Goal: Task Accomplishment & Management: Complete application form

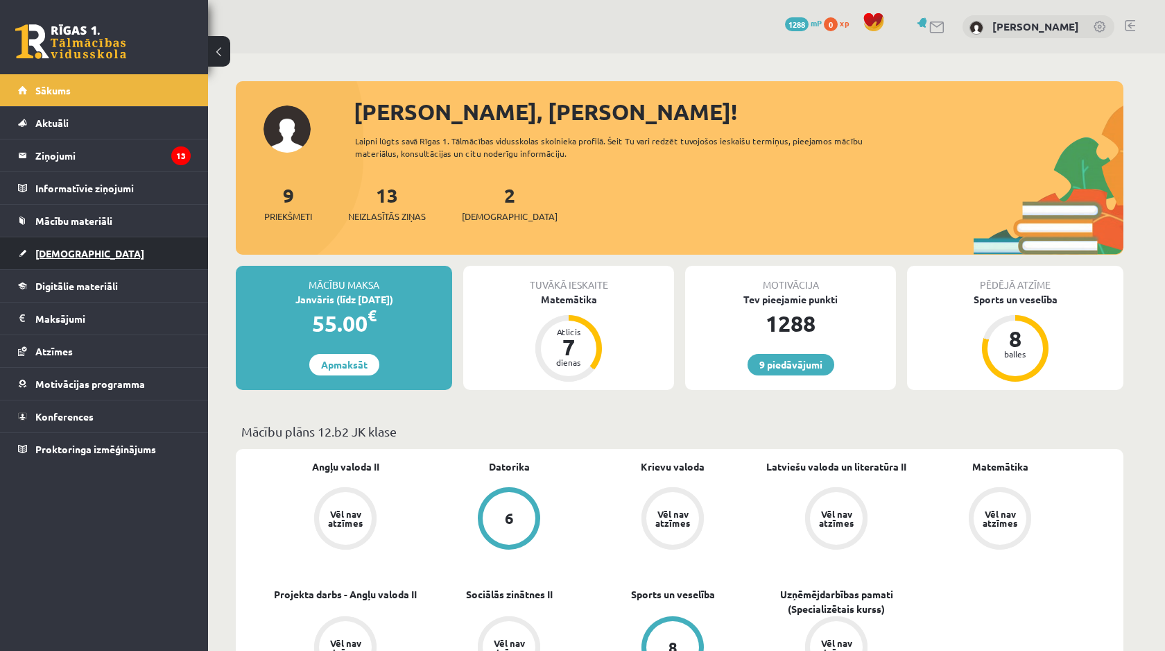
click at [89, 250] on link "[DEMOGRAPHIC_DATA]" at bounding box center [104, 253] width 173 height 32
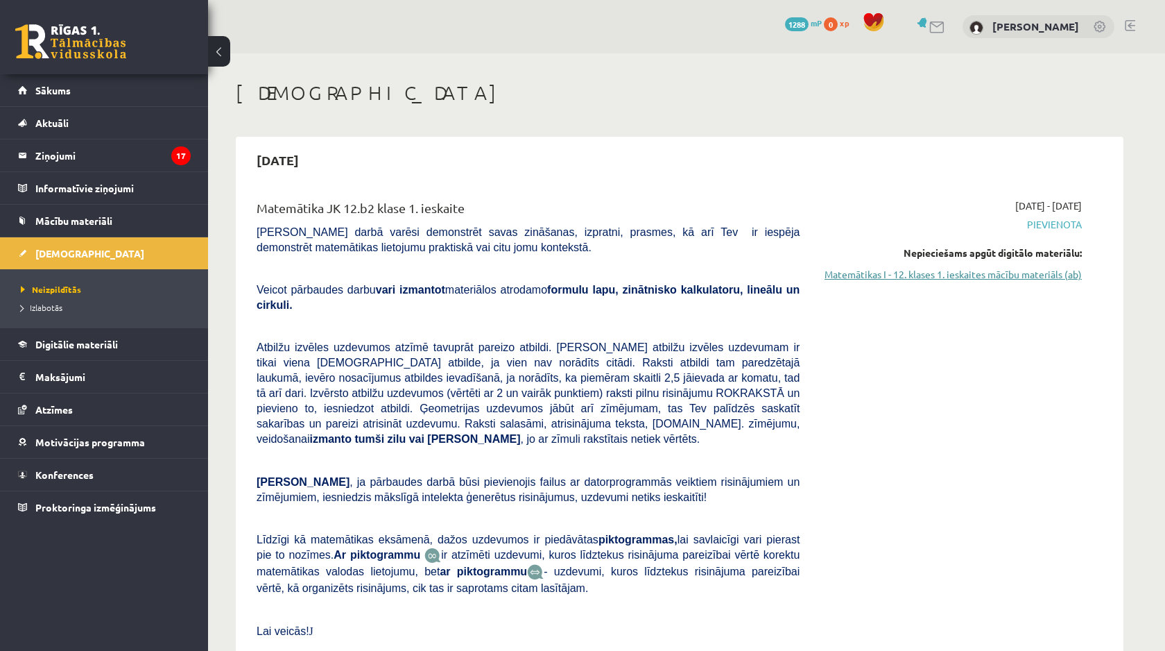
click at [838, 269] on link "Matemātikas I - 12. klases 1. ieskaites mācību materiāls (ab)" at bounding box center [952, 274] width 262 height 15
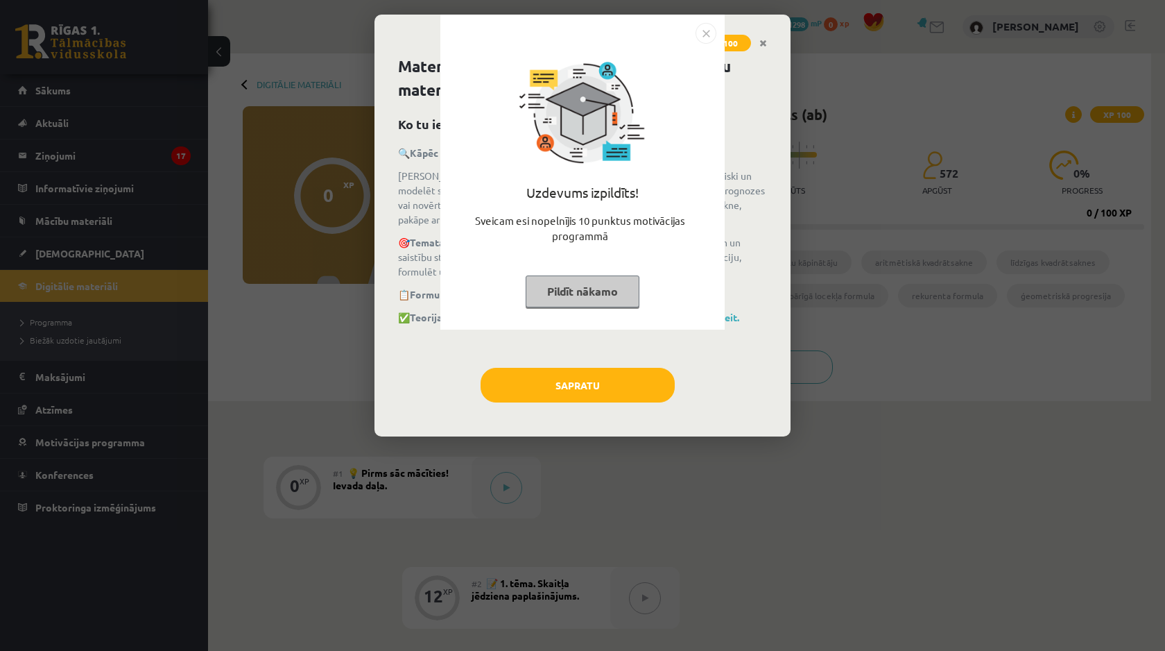
click at [582, 285] on button "Pildīt nākamo" at bounding box center [583, 291] width 114 height 32
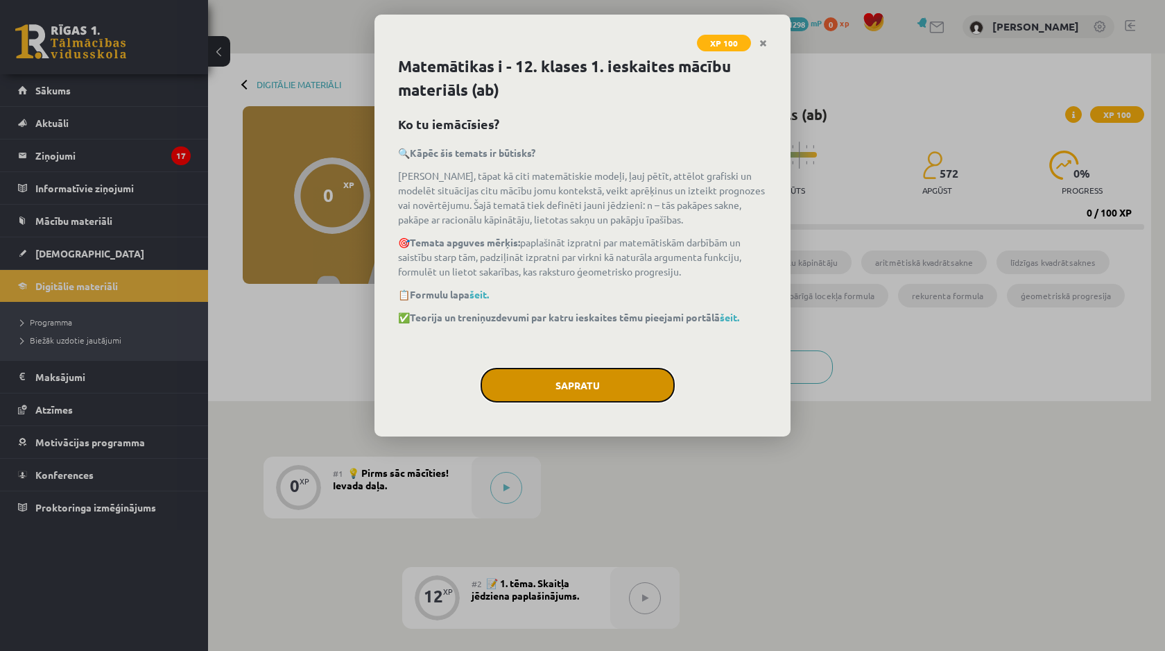
click at [578, 382] on button "Sapratu" at bounding box center [578, 385] width 194 height 35
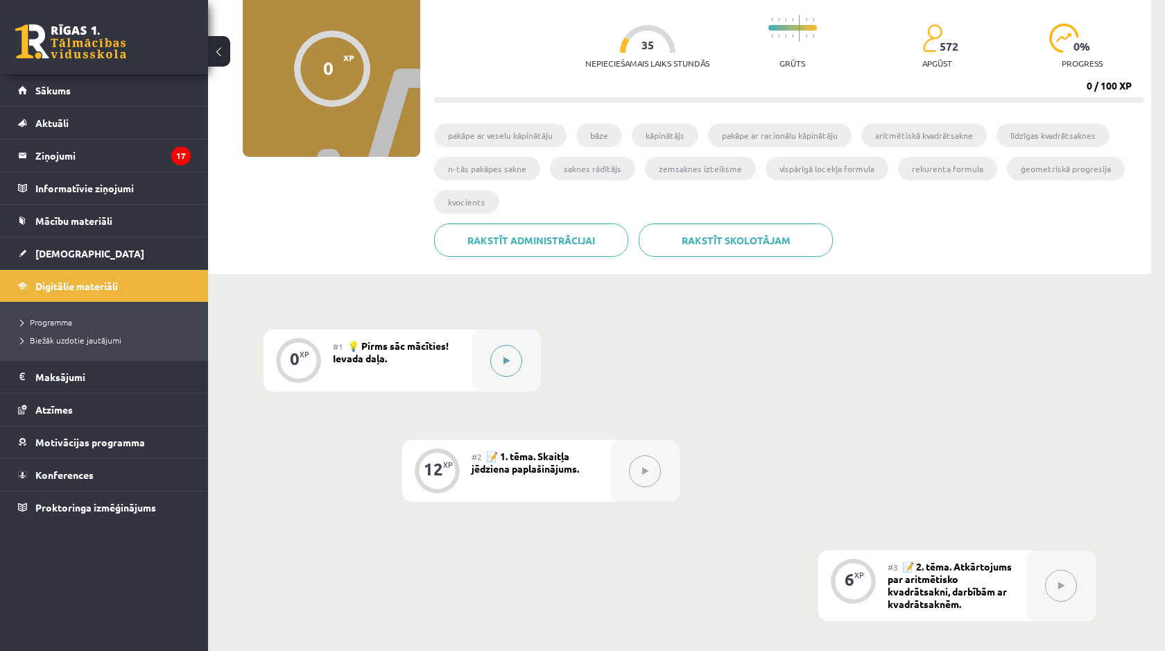
scroll to position [119, 0]
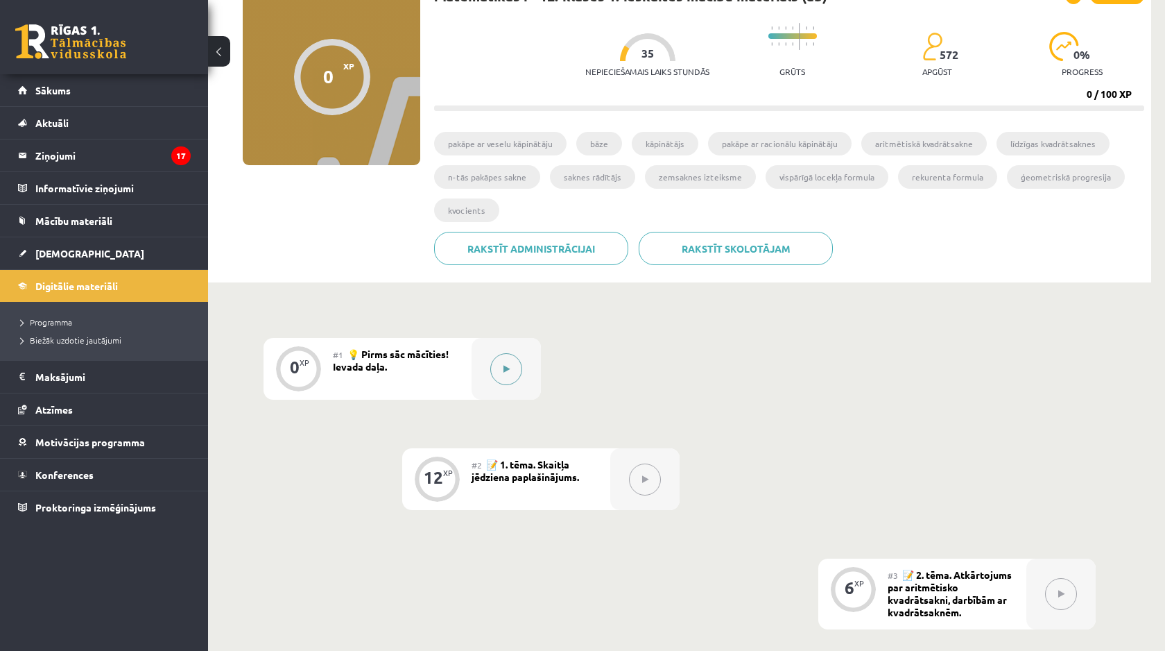
click at [501, 371] on button at bounding box center [506, 369] width 32 height 32
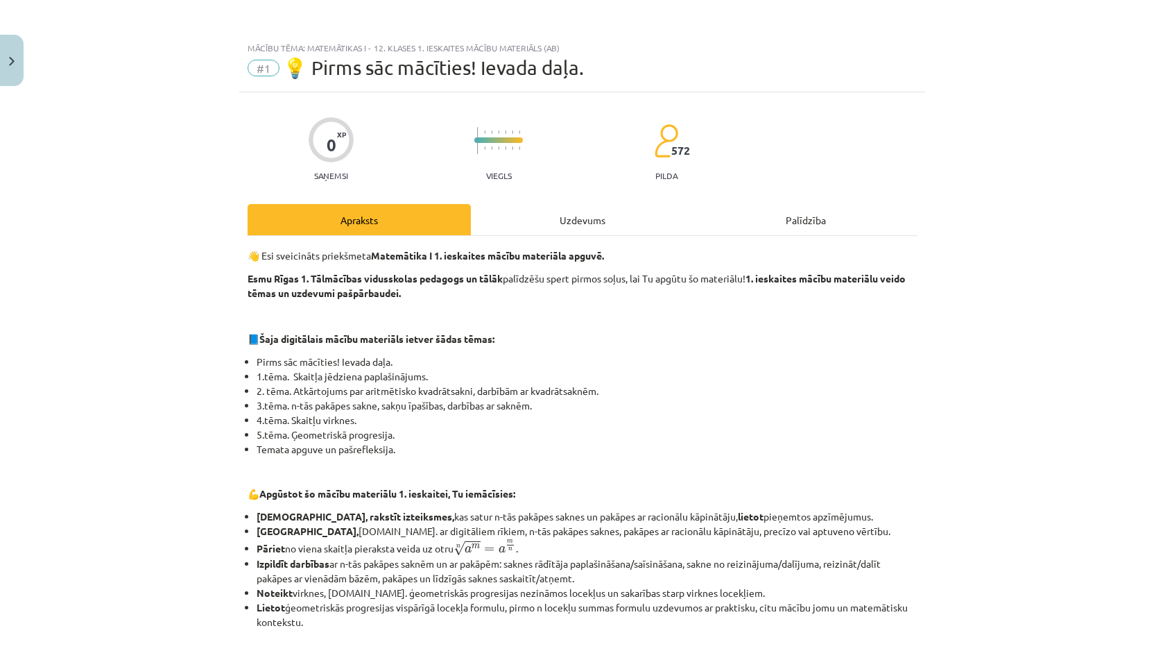
scroll to position [465, 0]
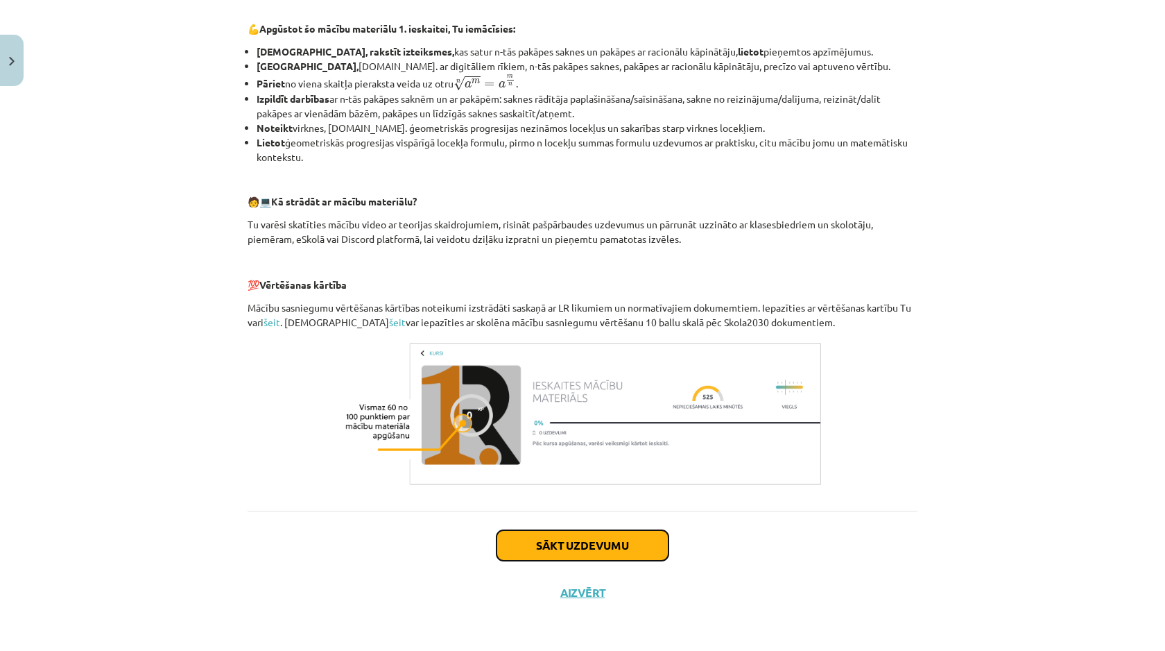
click at [552, 534] on button "Sākt uzdevumu" at bounding box center [583, 545] width 172 height 31
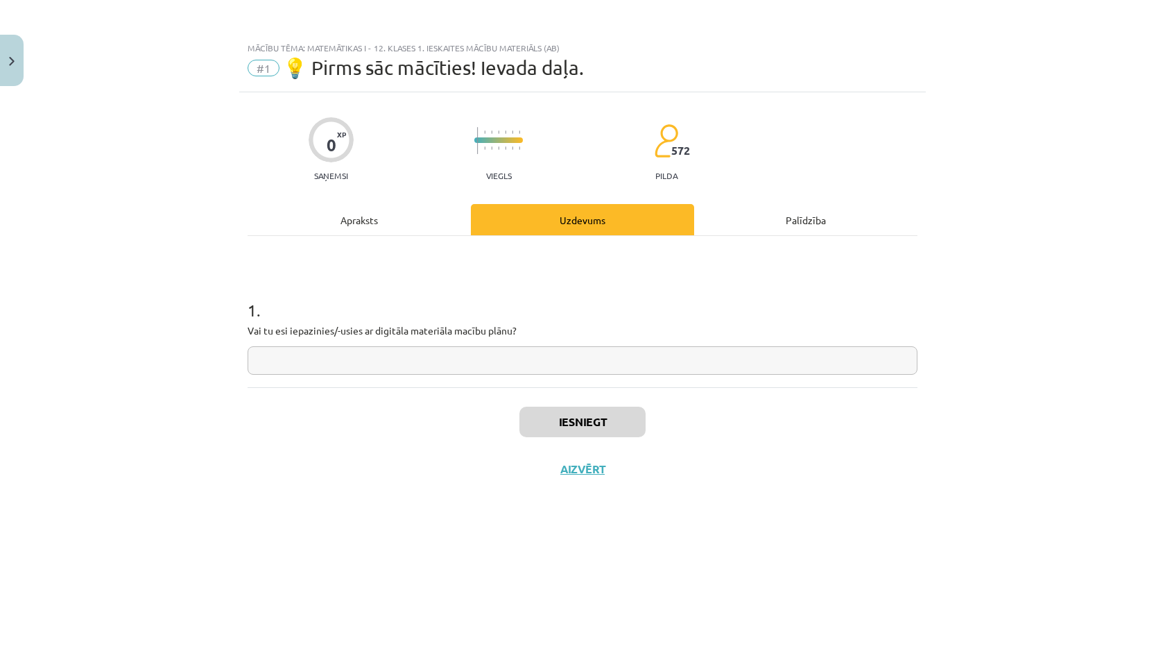
click at [429, 354] on input "text" at bounding box center [583, 360] width 670 height 28
click at [526, 386] on div "1 . Vai tu esi iepazinies/-usies ar digitāla materiāla macību plānu?" at bounding box center [583, 311] width 670 height 151
click at [529, 354] on input "text" at bounding box center [583, 360] width 670 height 28
type input "**"
click at [598, 422] on button "Iesniegt" at bounding box center [583, 421] width 126 height 31
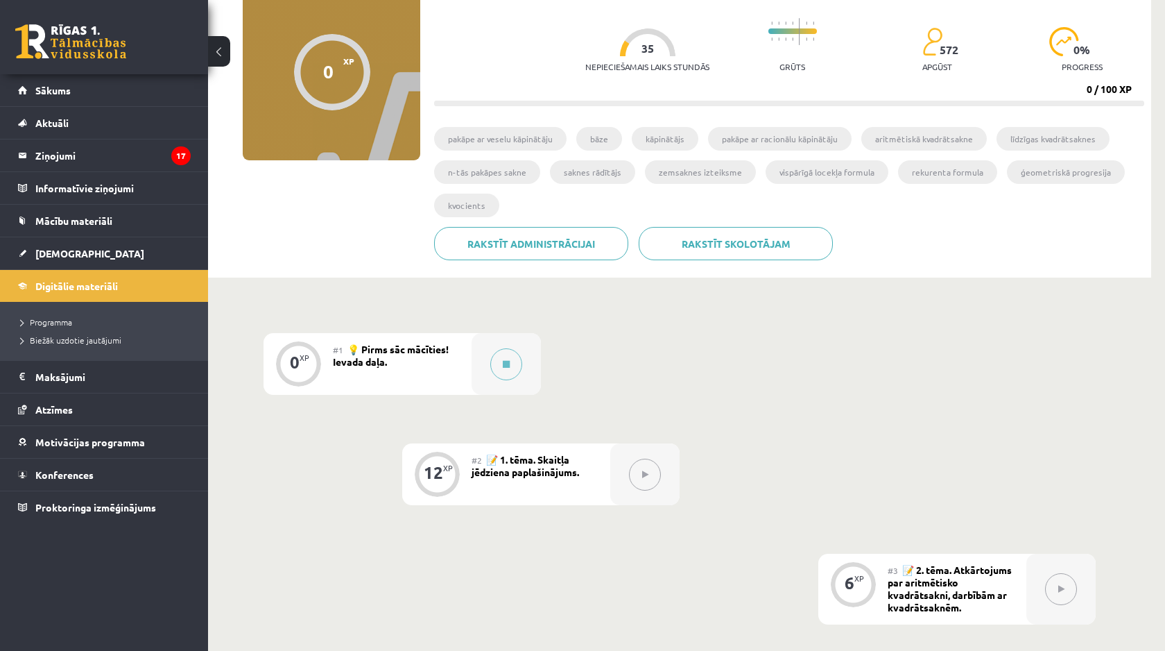
scroll to position [137, 0]
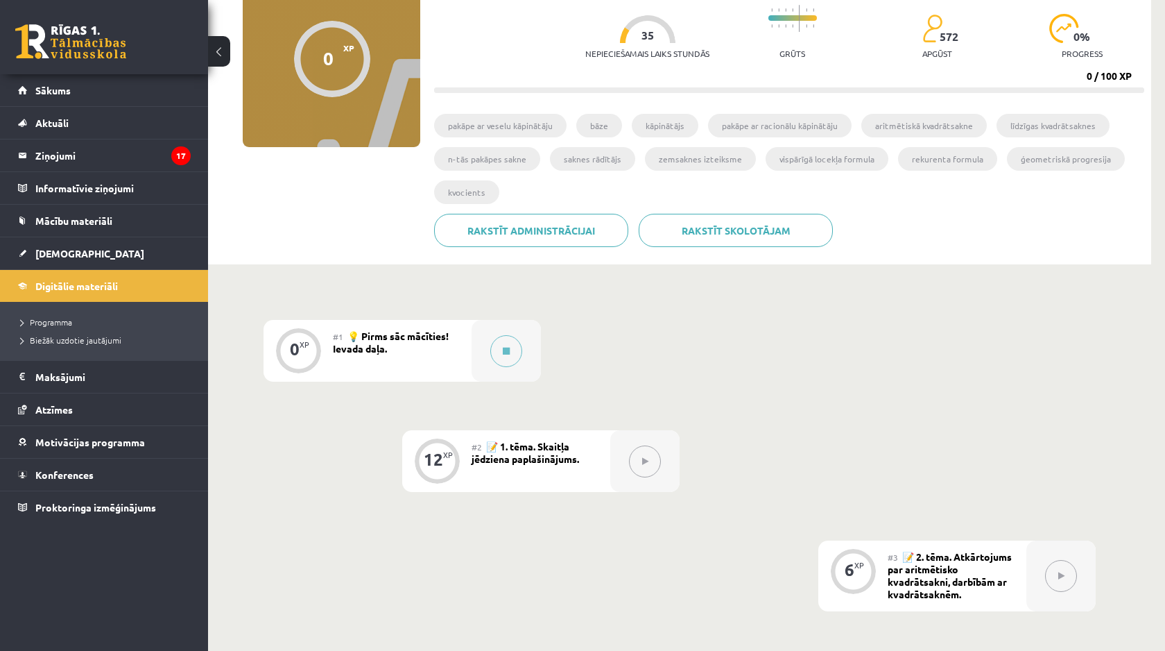
click at [644, 458] on icon at bounding box center [645, 461] width 6 height 8
click at [455, 348] on div "#1 💡 Pirms sāc mācīties! Ievada daļa." at bounding box center [402, 351] width 139 height 62
click at [513, 351] on button at bounding box center [506, 351] width 32 height 32
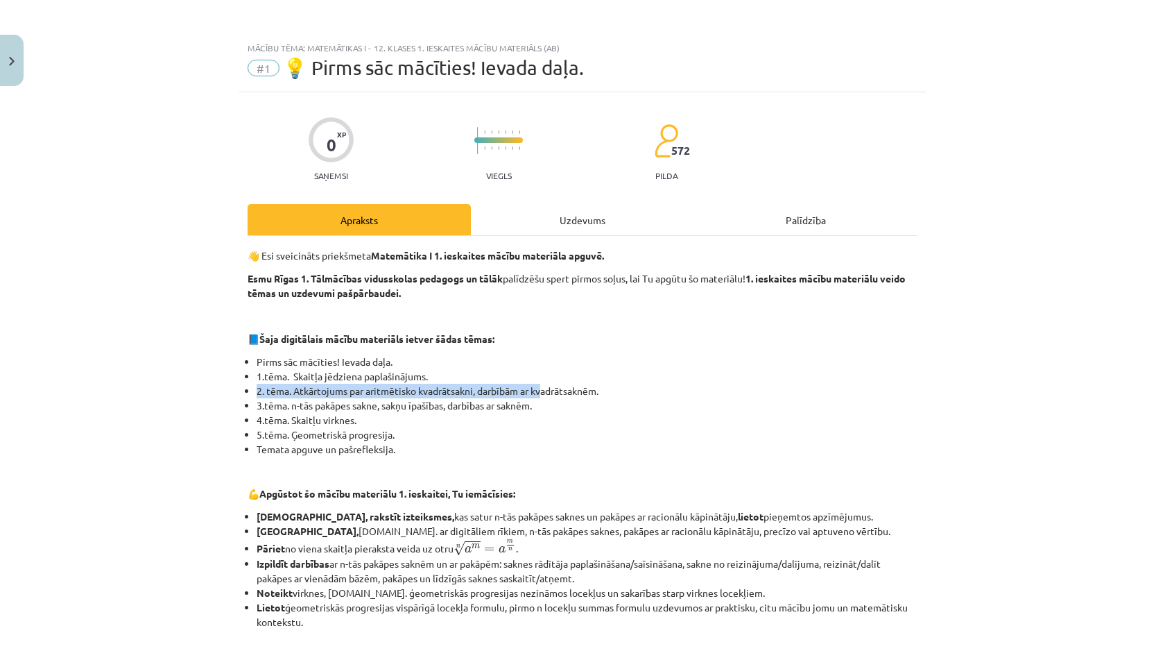
drag, startPoint x: 552, startPoint y: 379, endPoint x: 551, endPoint y: 424, distance: 45.1
click at [552, 420] on ul "Pirms sāc mācīties! Ievada daļa. 1.tēma. Skaitļa jēdziena paplašinājums. 2. tēm…" at bounding box center [583, 405] width 670 height 102
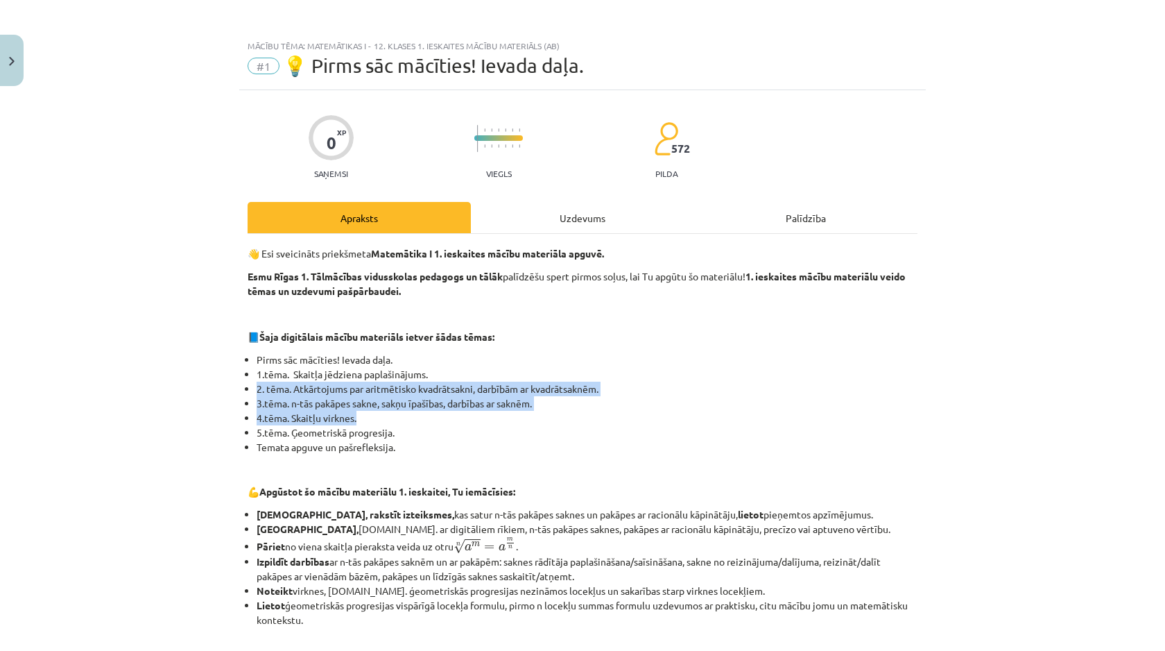
scroll to position [465, 0]
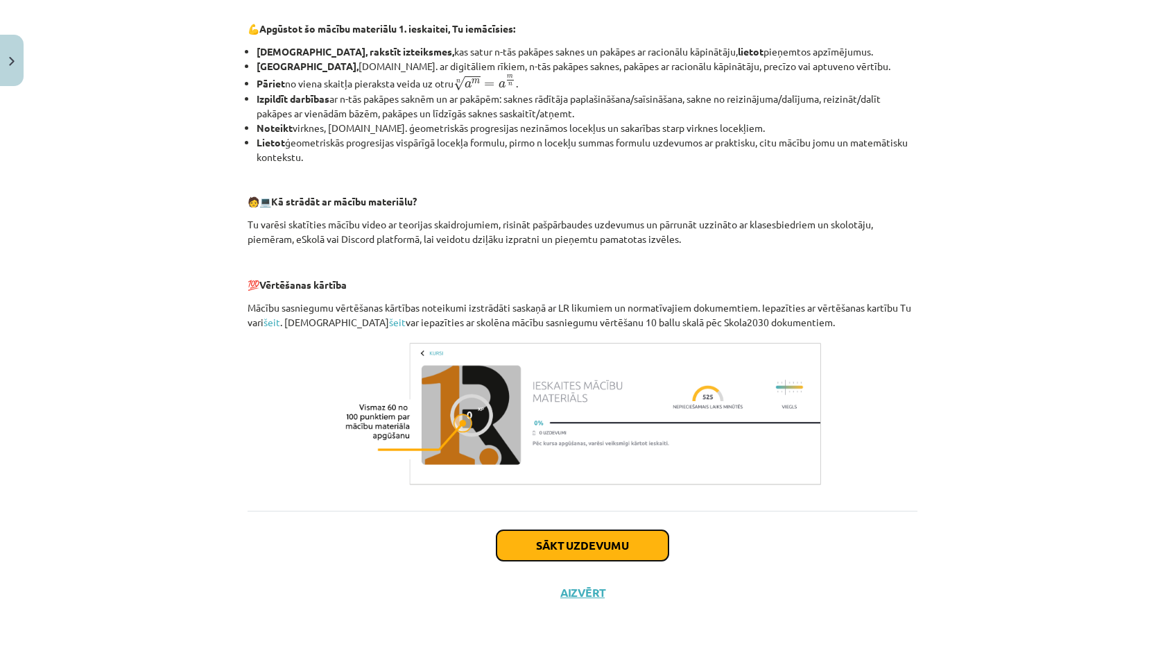
click at [568, 557] on button "Sākt uzdevumu" at bounding box center [583, 545] width 172 height 31
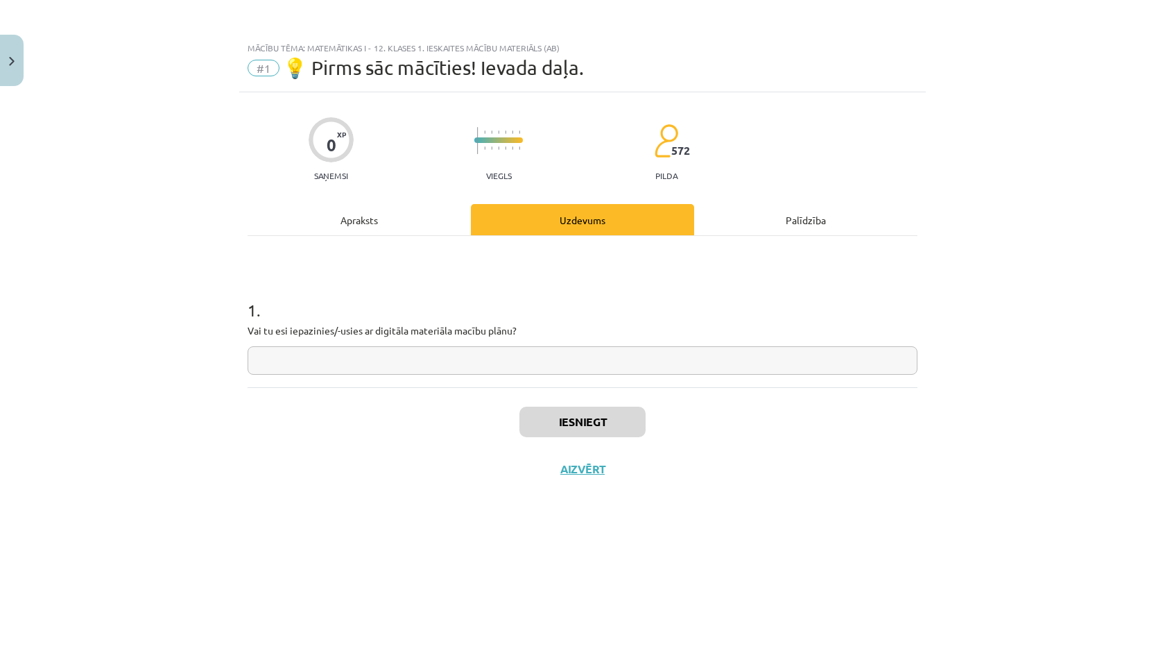
scroll to position [0, 0]
click at [551, 374] on input "text" at bounding box center [583, 360] width 670 height 28
type input "**"
click at [577, 418] on button "Iesniegt" at bounding box center [583, 421] width 126 height 31
click at [601, 472] on button "Nākamā nodarbība" at bounding box center [583, 478] width 136 height 32
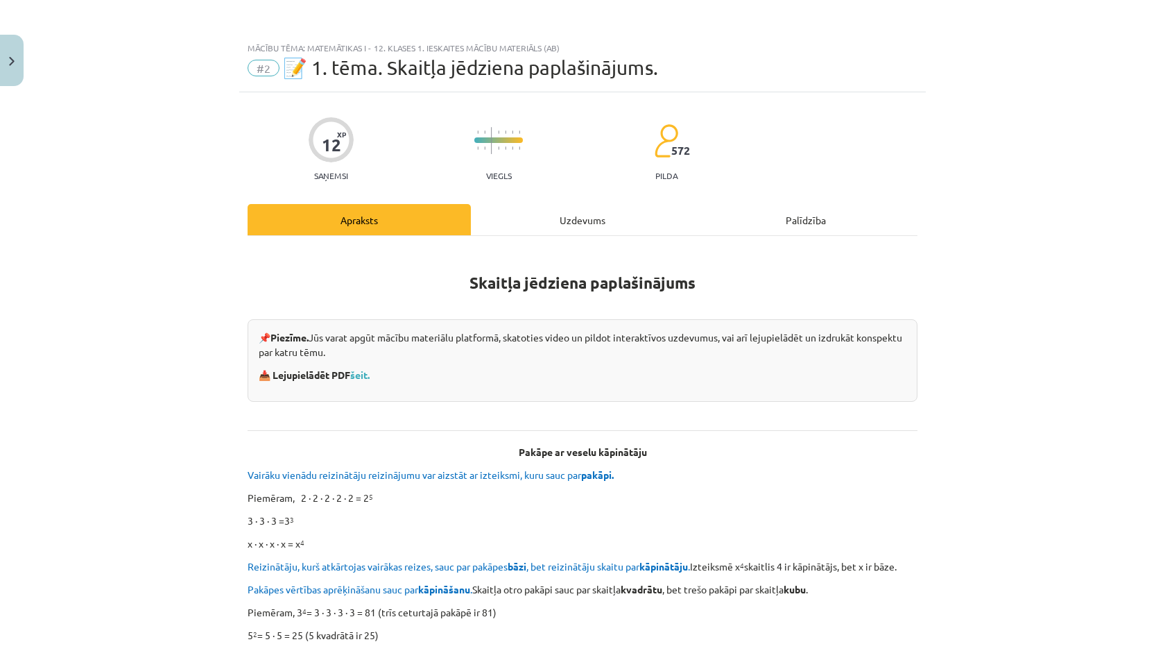
scroll to position [1321, 0]
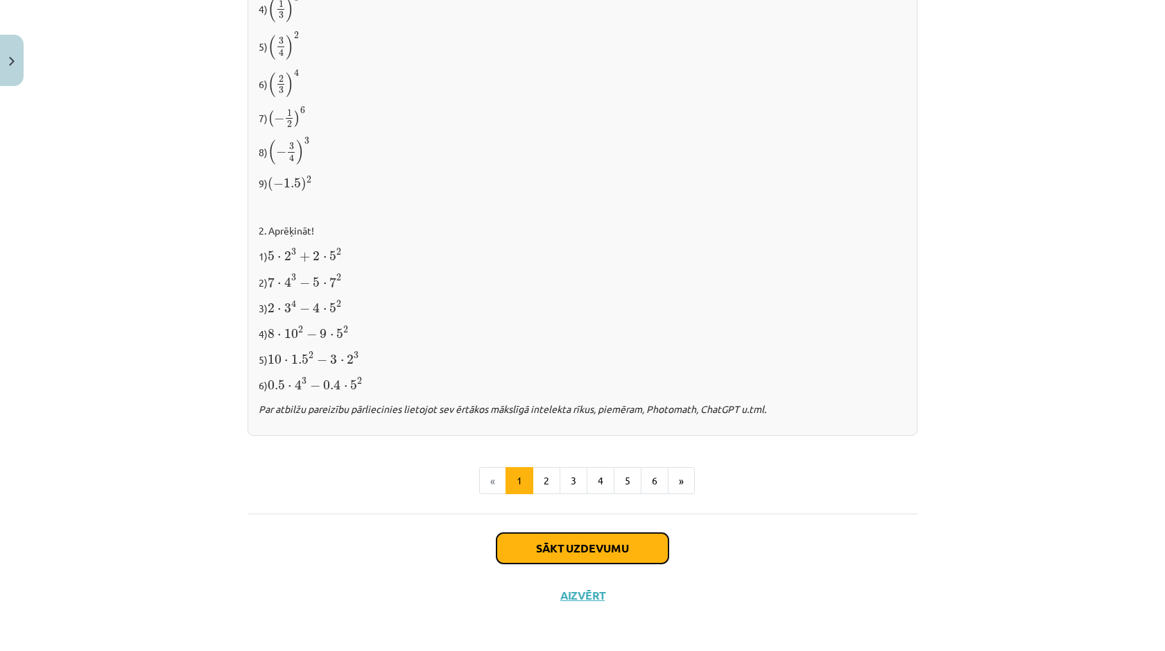
click at [594, 550] on button "Sākt uzdevumu" at bounding box center [583, 548] width 172 height 31
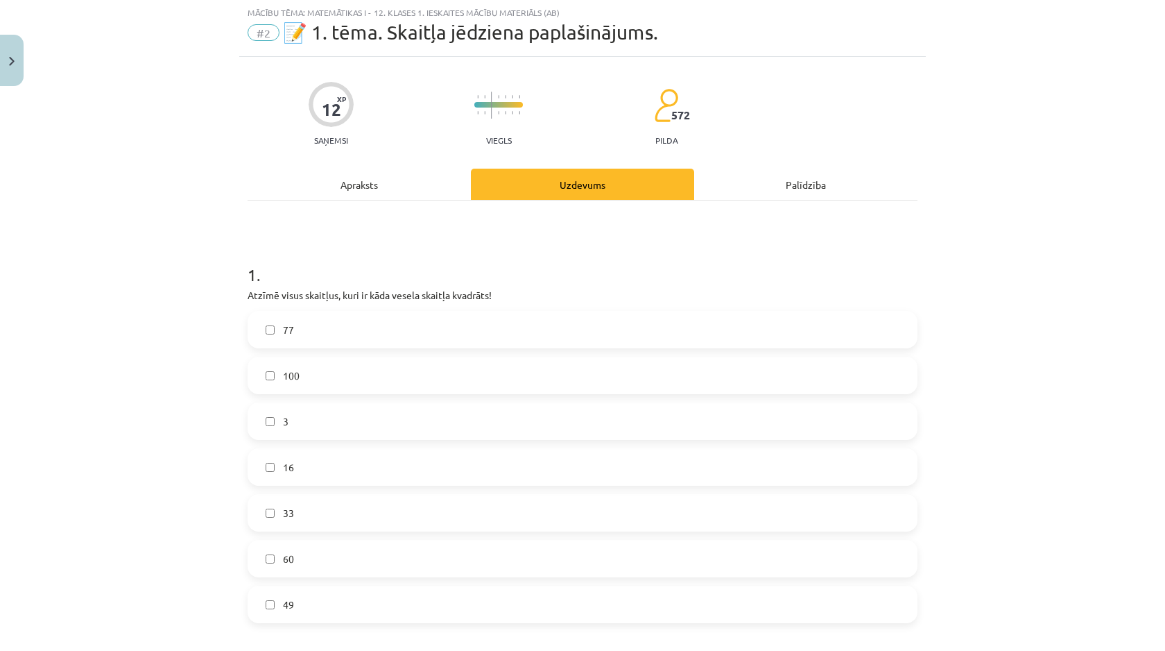
scroll to position [35, 0]
click at [531, 393] on label "100" at bounding box center [582, 376] width 667 height 35
click at [515, 492] on div "77 100 3 16 33 60 49" at bounding box center [583, 467] width 670 height 312
click at [511, 481] on label "16" at bounding box center [582, 467] width 667 height 35
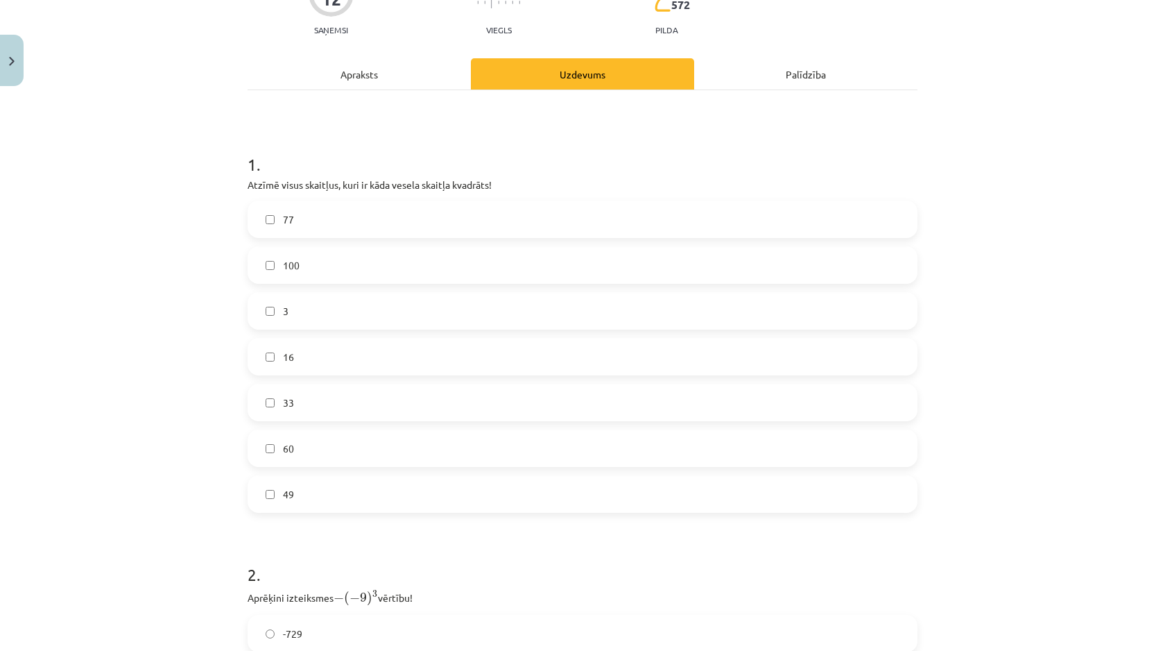
click at [515, 491] on label "49" at bounding box center [582, 494] width 667 height 35
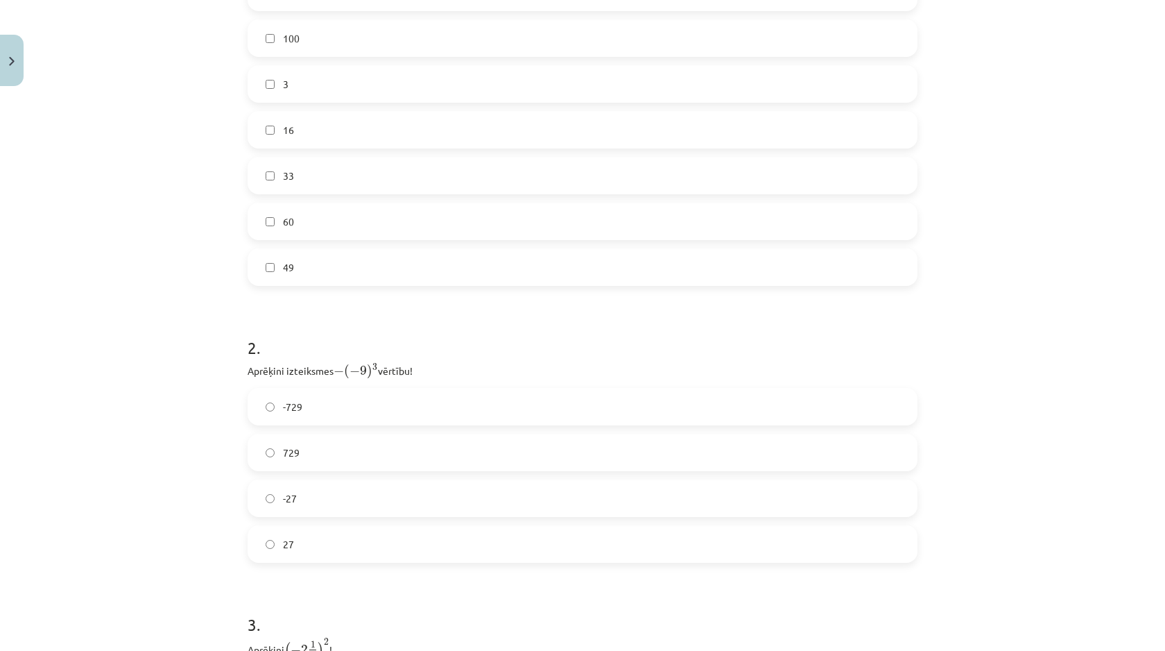
scroll to position [371, 0]
click at [499, 468] on label "729" at bounding box center [582, 453] width 667 height 35
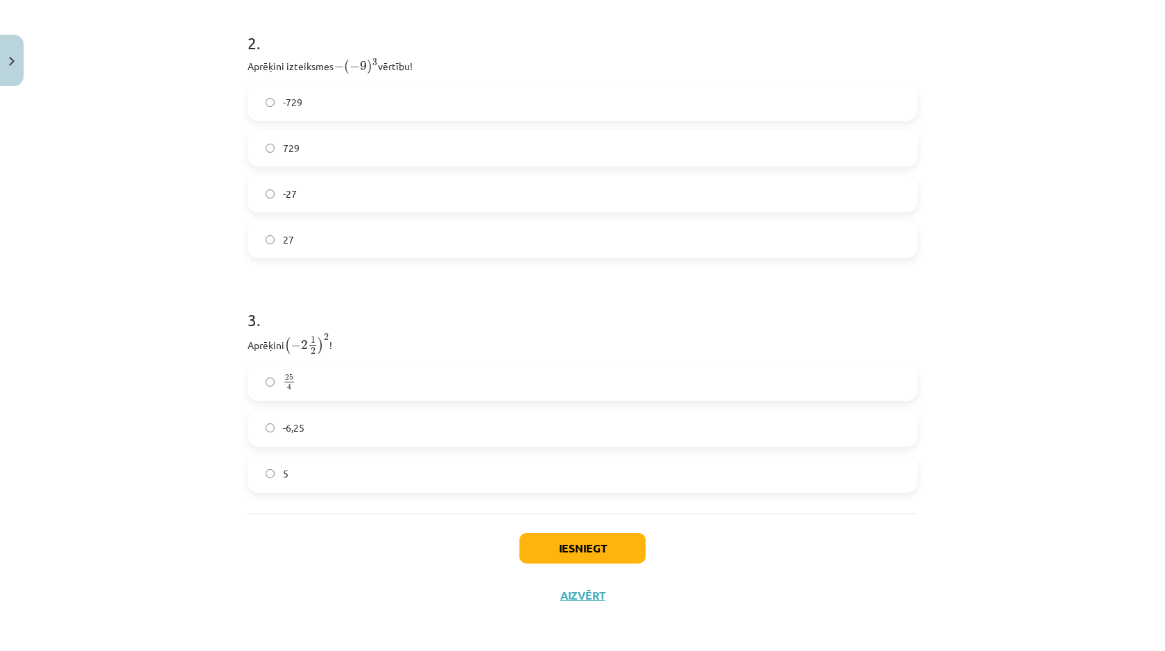
scroll to position [676, 0]
click at [496, 475] on label "5" at bounding box center [582, 474] width 667 height 35
click at [556, 535] on button "Iesniegt" at bounding box center [583, 548] width 126 height 31
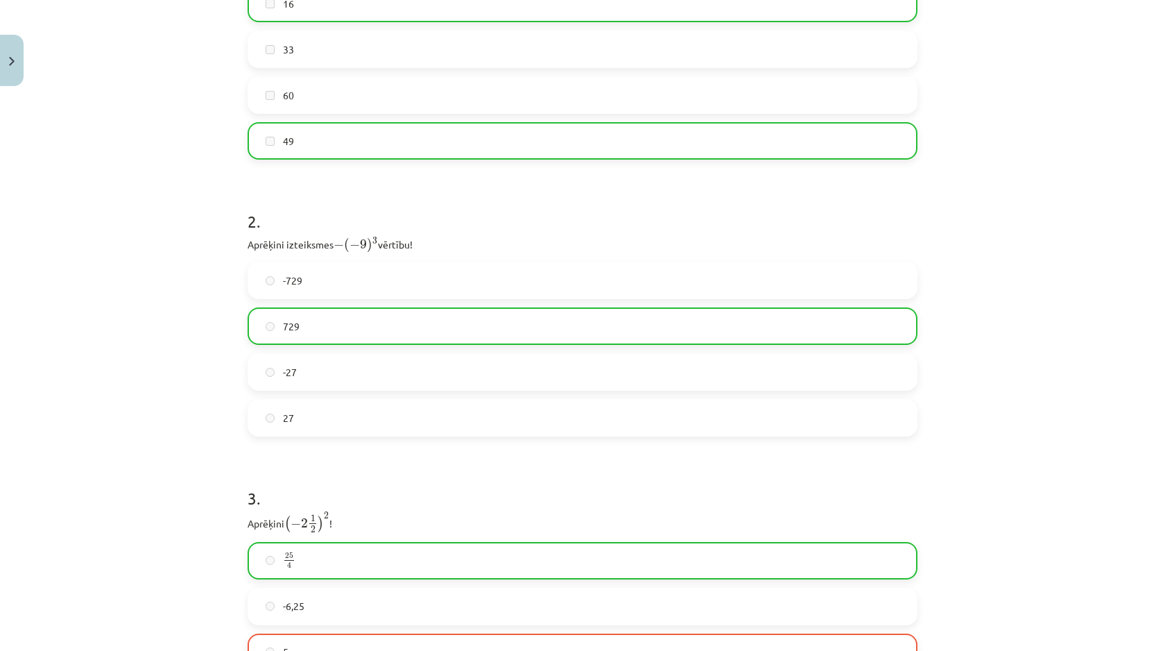
scroll to position [713, 0]
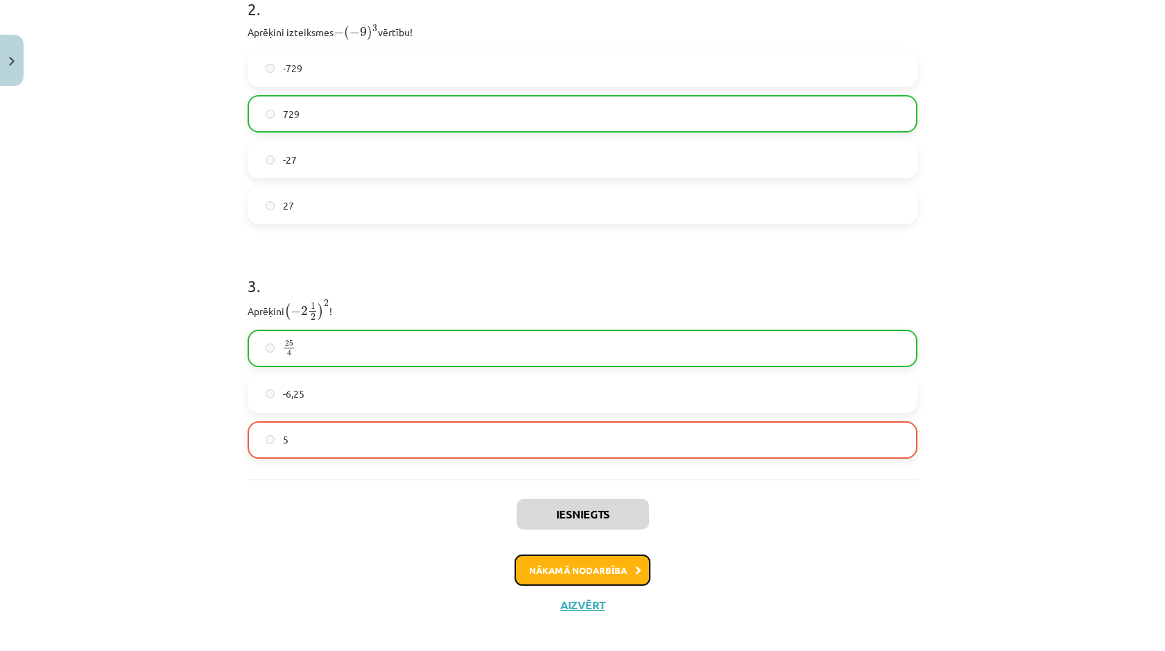
click at [581, 568] on button "Nākamā nodarbība" at bounding box center [583, 570] width 136 height 32
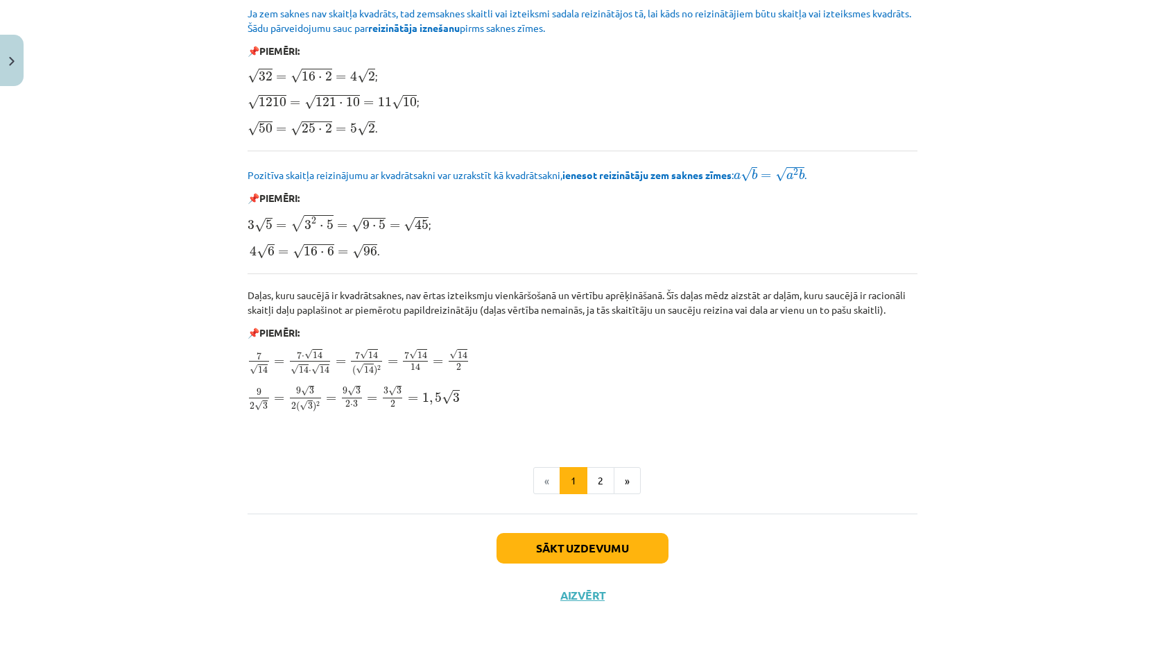
scroll to position [1527, 0]
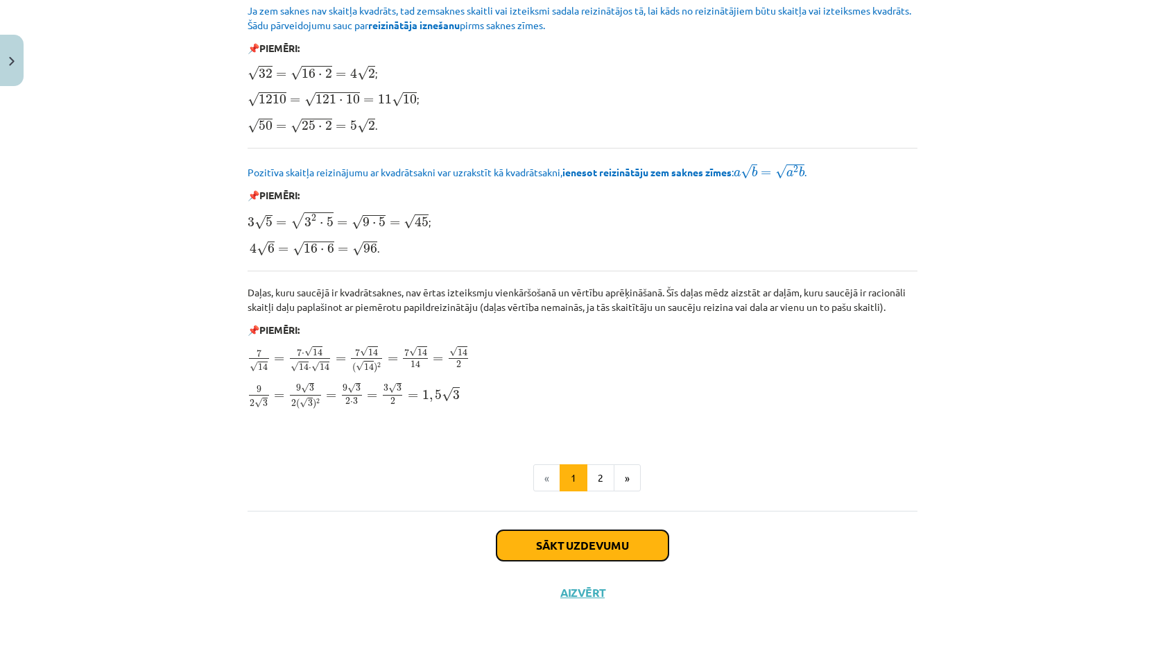
click at [578, 550] on button "Sākt uzdevumu" at bounding box center [583, 545] width 172 height 31
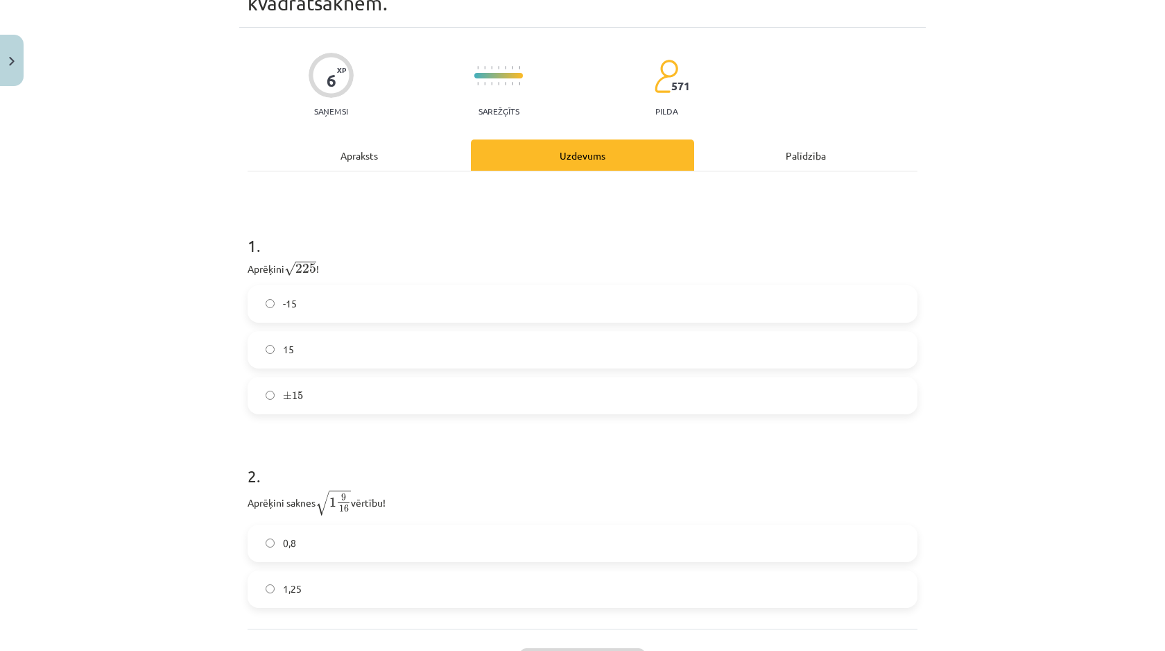
scroll to position [35, 0]
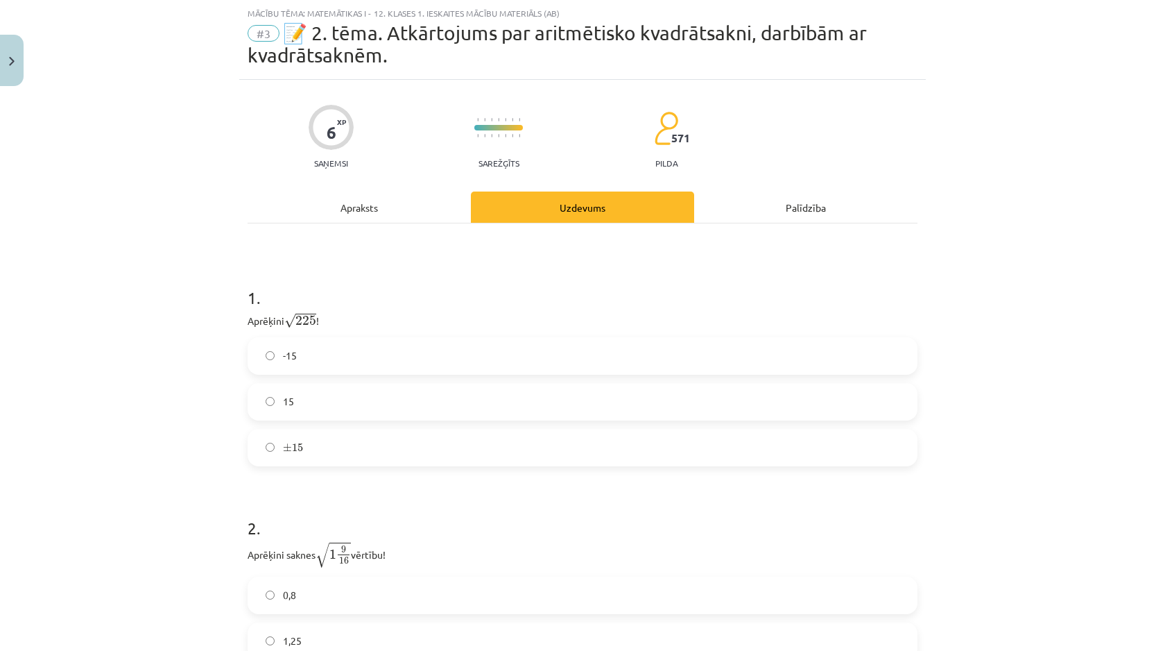
click at [453, 407] on label "15" at bounding box center [582, 401] width 667 height 35
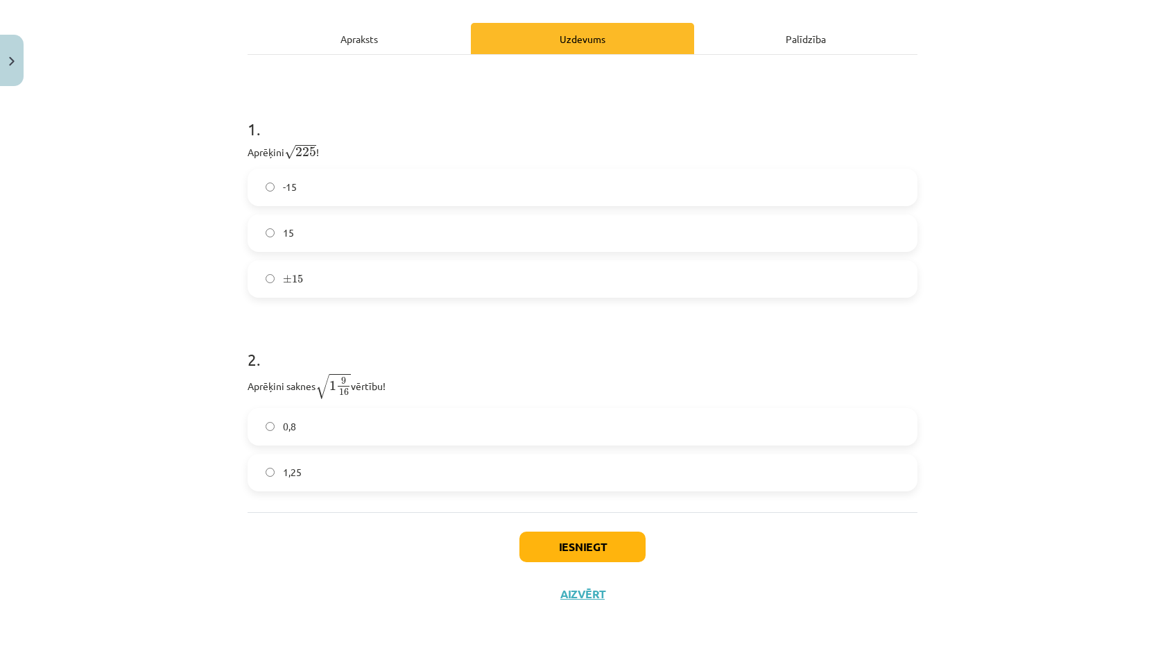
scroll to position [204, 0]
click at [488, 483] on label "1,25" at bounding box center [582, 471] width 667 height 35
click at [565, 543] on button "Iesniegt" at bounding box center [583, 546] width 126 height 31
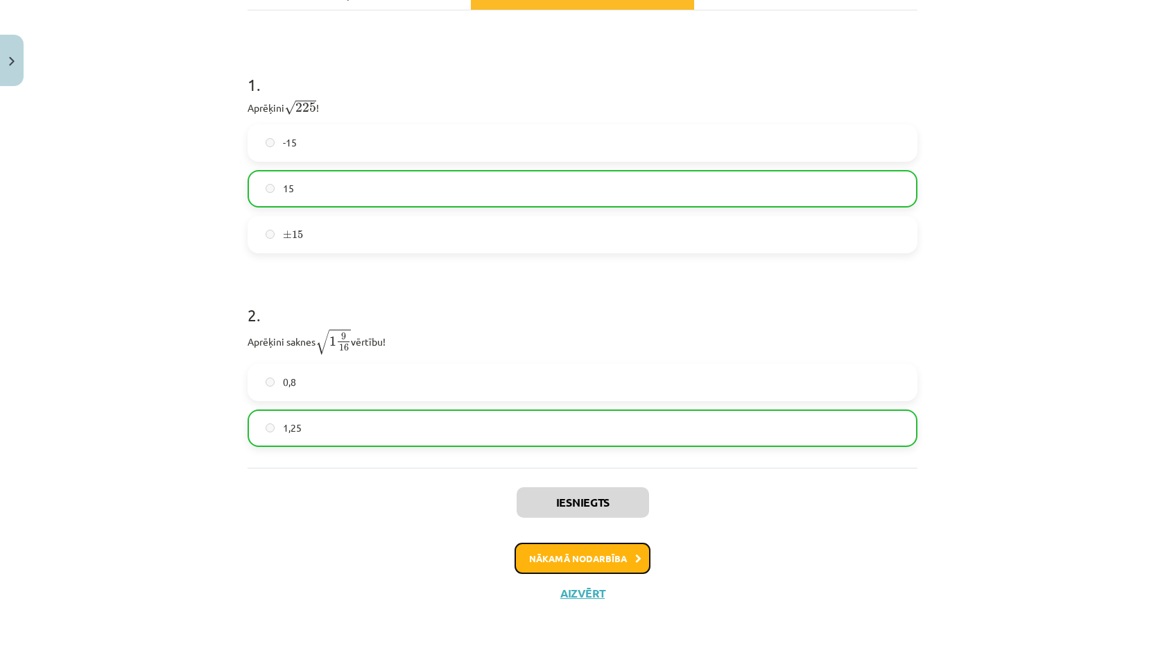
click at [563, 567] on button "Nākamā nodarbība" at bounding box center [583, 558] width 136 height 32
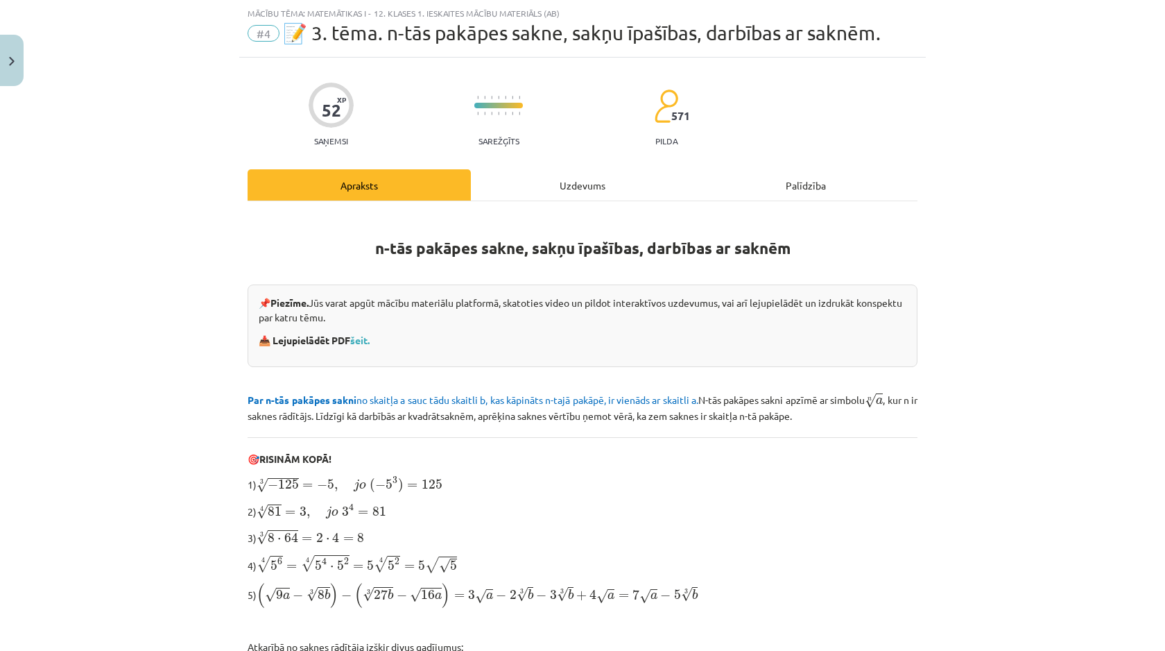
scroll to position [300, 0]
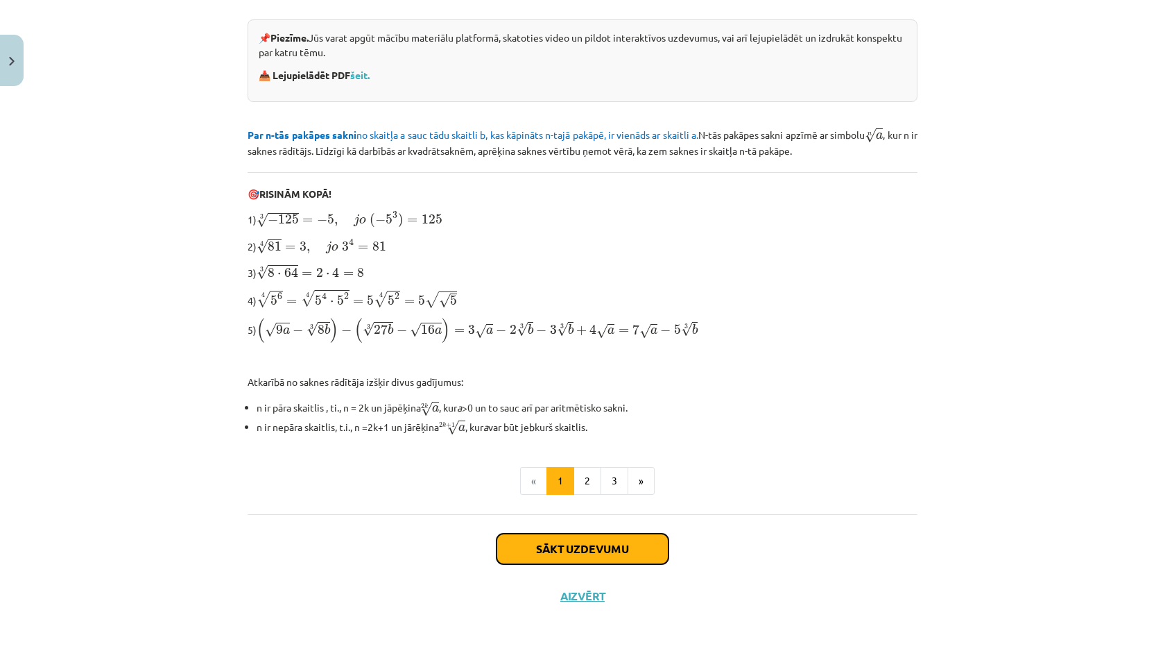
click at [581, 535] on button "Sākt uzdevumu" at bounding box center [583, 548] width 172 height 31
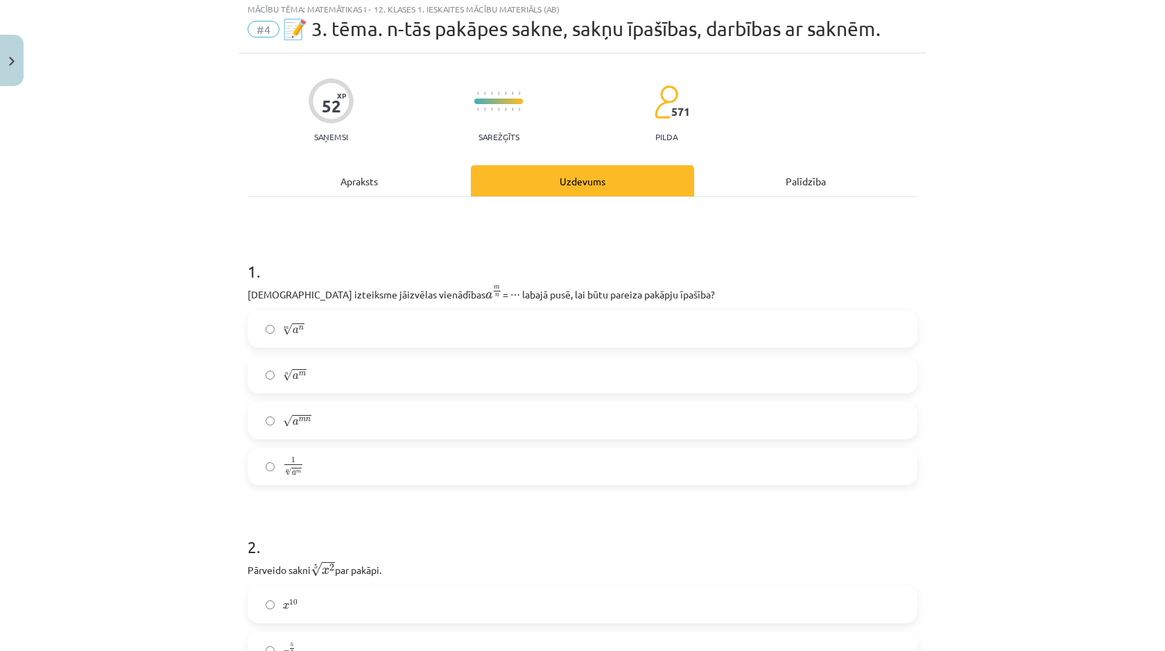
scroll to position [35, 0]
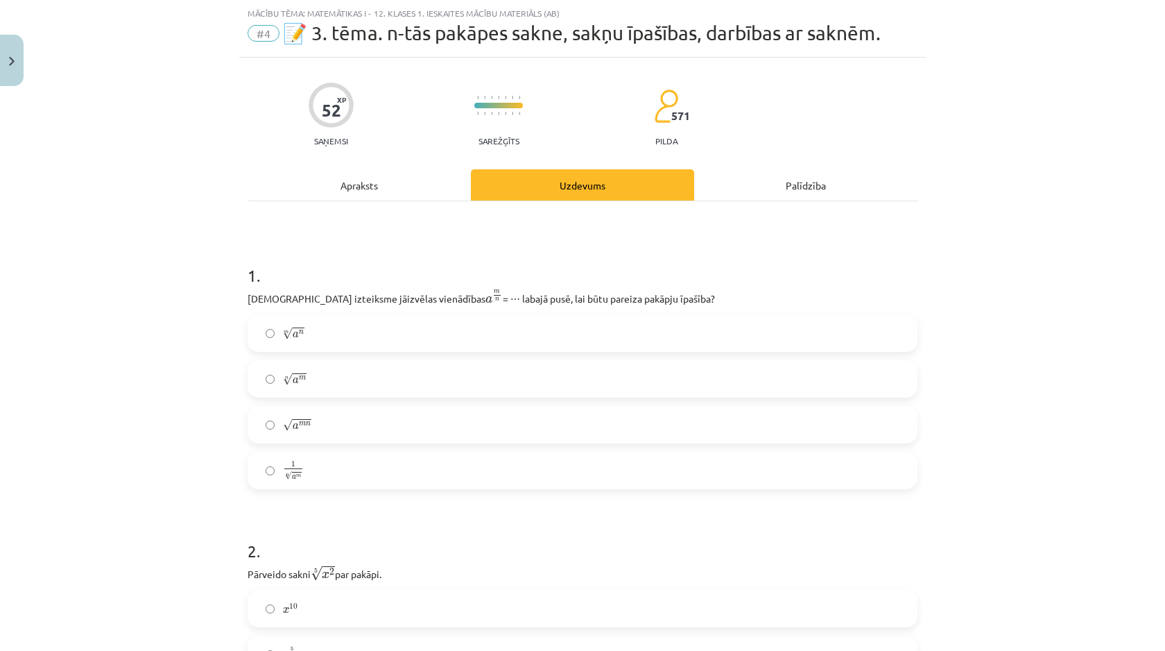
click at [465, 305] on p "Kura izteiksme jāizvēlas vienādības a m n a m n = ⋯ labajā pusē, lai būtu parei…" at bounding box center [583, 297] width 670 height 17
click at [444, 292] on p "Kura izteiksme jāizvēlas vienādības a m n a m n = ⋯ labajā pusē, lai būtu parei…" at bounding box center [583, 297] width 670 height 17
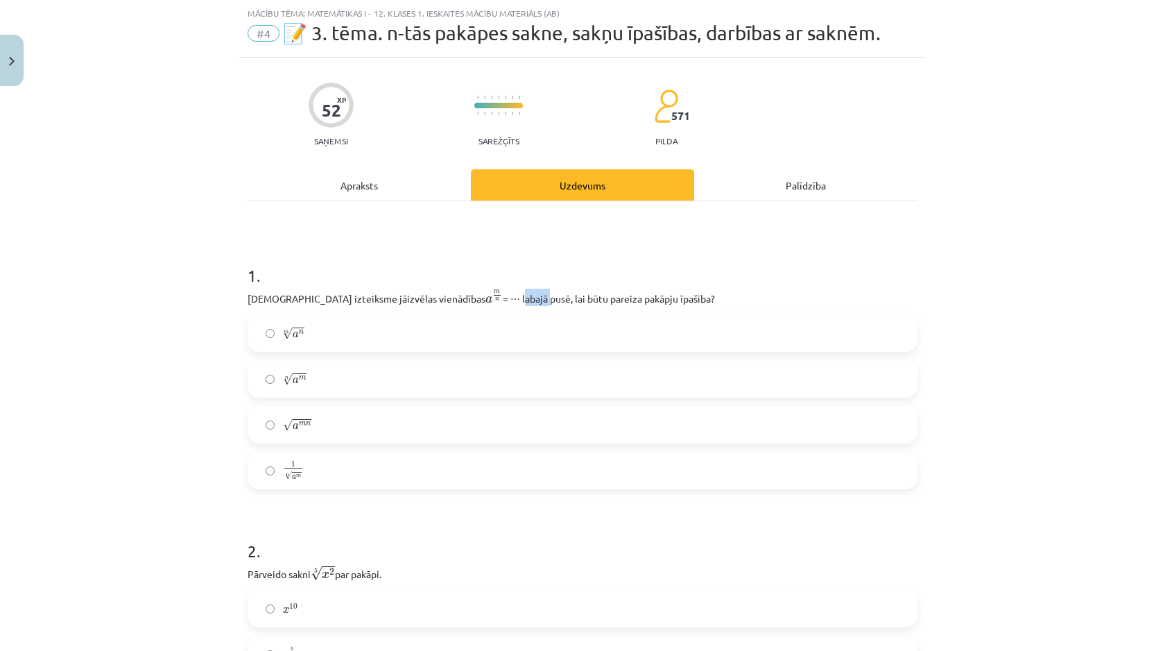
click at [444, 292] on p "Kura izteiksme jāizvēlas vienādības a m n a m n = ⋯ labajā pusē, lai būtu parei…" at bounding box center [583, 297] width 670 height 17
click at [454, 297] on p "Kura izteiksme jāizvēlas vienādības a m n a m n = ⋯ labajā pusē, lai būtu parei…" at bounding box center [583, 297] width 670 height 17
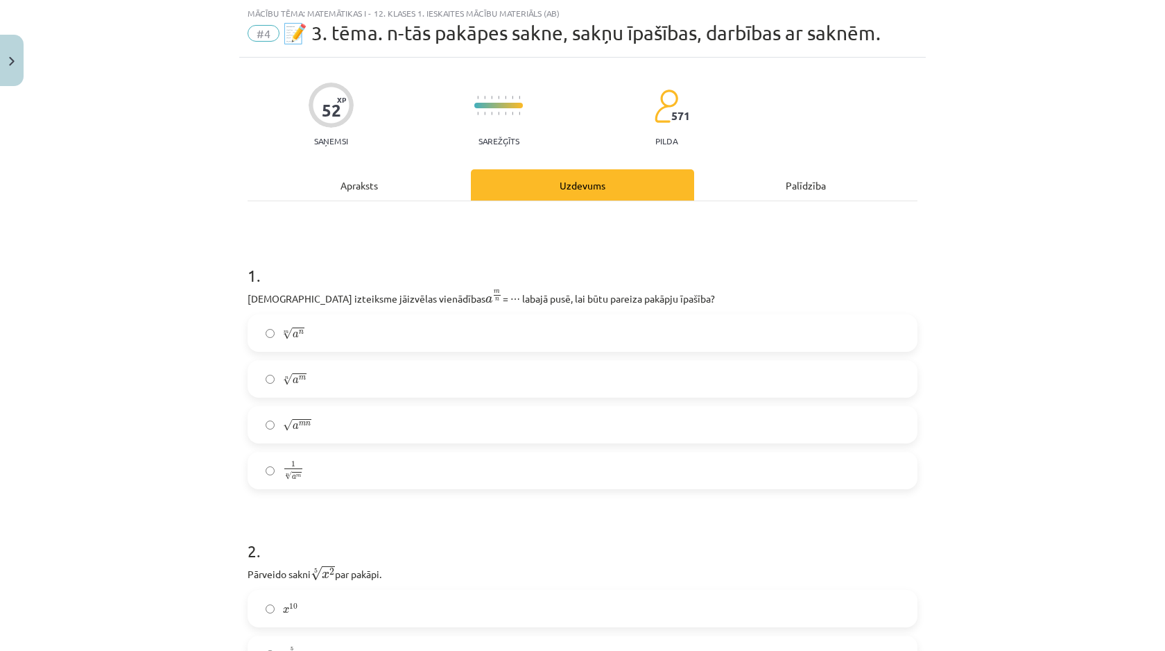
click at [454, 297] on p "Kura izteiksme jāizvēlas vienādības a m n a m n = ⋯ labajā pusē, lai būtu parei…" at bounding box center [583, 297] width 670 height 17
click at [501, 305] on p "Kura izteiksme jāizvēlas vienādības a m n a m n = ⋯ labajā pusē, lai būtu parei…" at bounding box center [583, 297] width 670 height 17
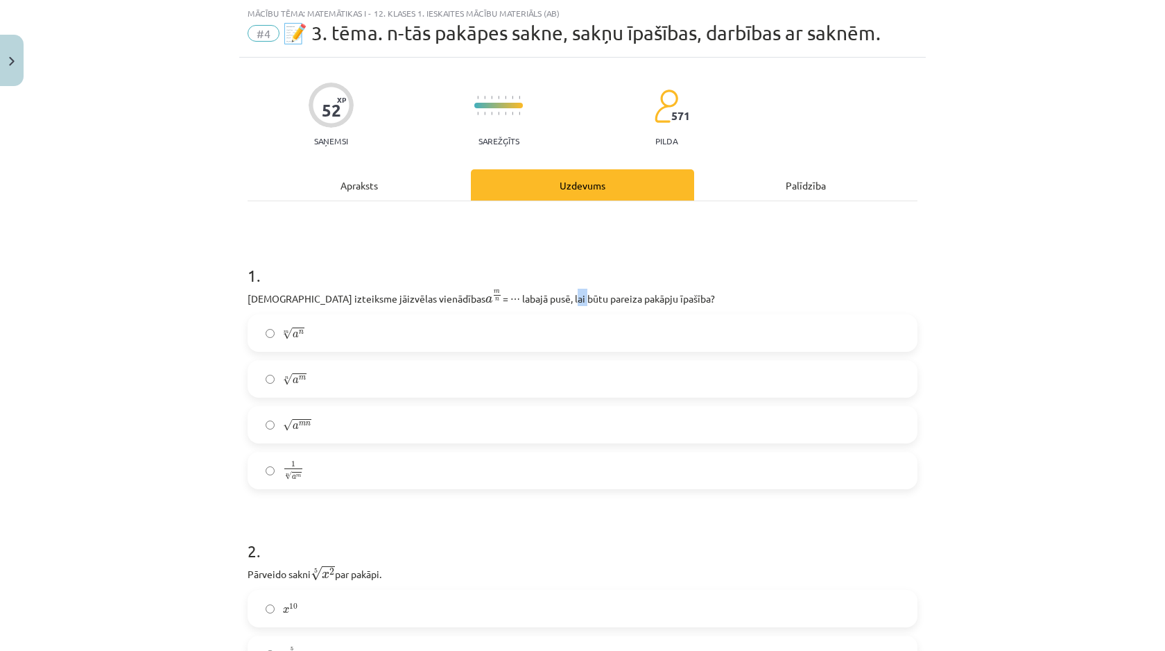
click at [501, 305] on p "Kura izteiksme jāizvēlas vienādības a m n a m n = ⋯ labajā pusē, lai būtu parei…" at bounding box center [583, 297] width 670 height 17
click at [501, 304] on p "Kura izteiksme jāizvēlas vienādības a m n a m n = ⋯ labajā pusē, lai būtu parei…" at bounding box center [583, 297] width 670 height 17
click at [486, 290] on span "a m n" at bounding box center [494, 296] width 17 height 13
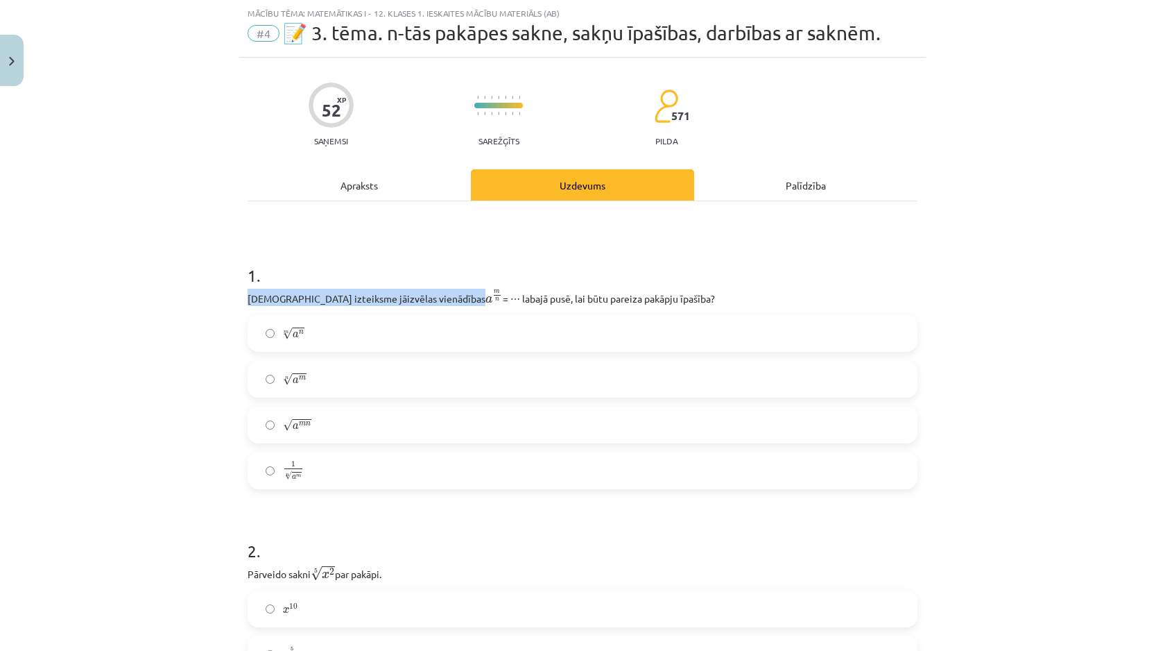
click at [486, 290] on span "a m n" at bounding box center [494, 296] width 17 height 13
click at [494, 290] on span "m" at bounding box center [497, 291] width 6 height 3
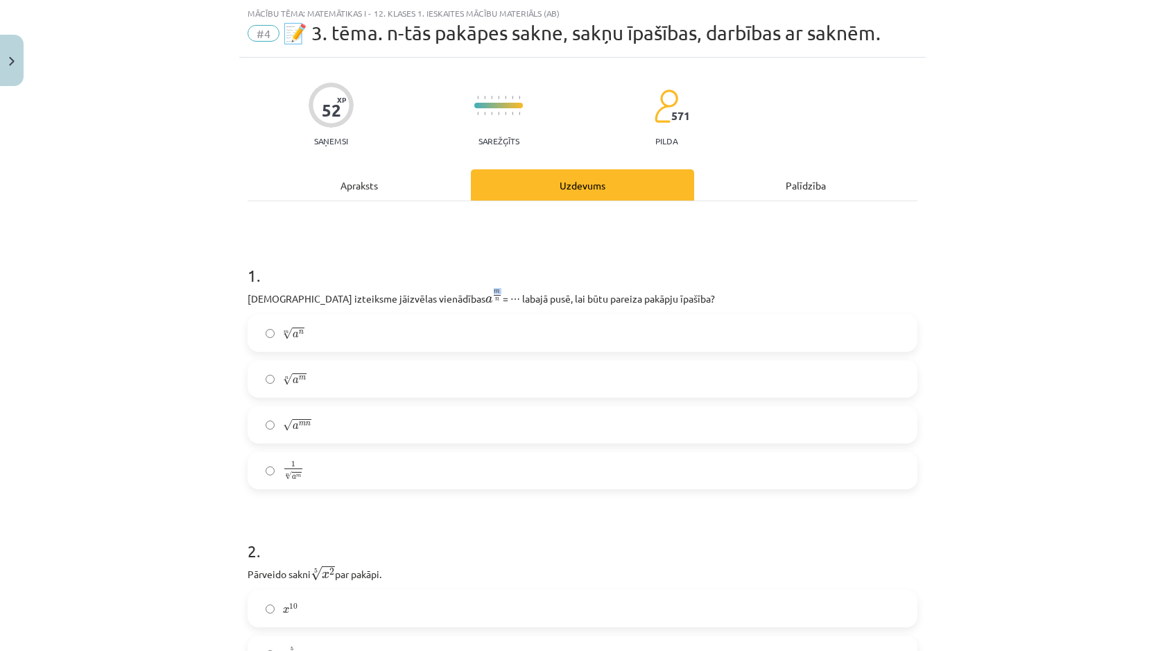
click at [494, 290] on span "m" at bounding box center [497, 291] width 6 height 3
click at [494, 293] on span "m" at bounding box center [497, 291] width 6 height 3
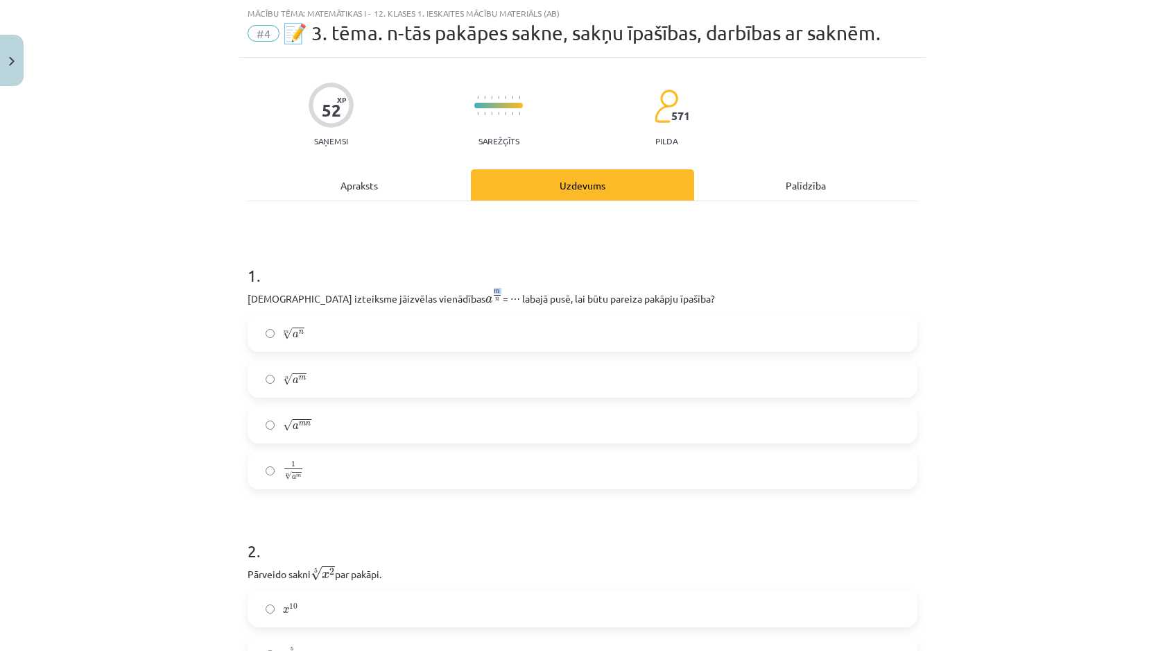
click at [494, 293] on span "m" at bounding box center [497, 291] width 6 height 3
click at [402, 251] on h1 "1 ." at bounding box center [583, 262] width 670 height 43
click at [402, 425] on label "√ a m n a m n" at bounding box center [582, 424] width 667 height 35
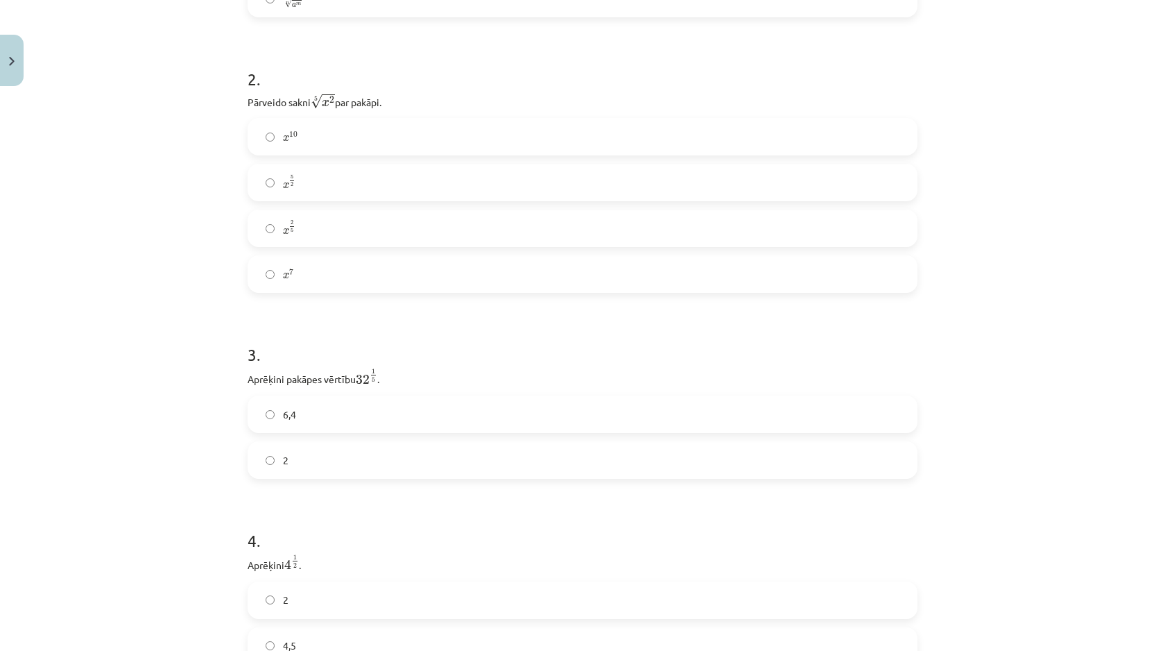
scroll to position [509, 0]
click at [354, 416] on label "6,4" at bounding box center [582, 411] width 667 height 35
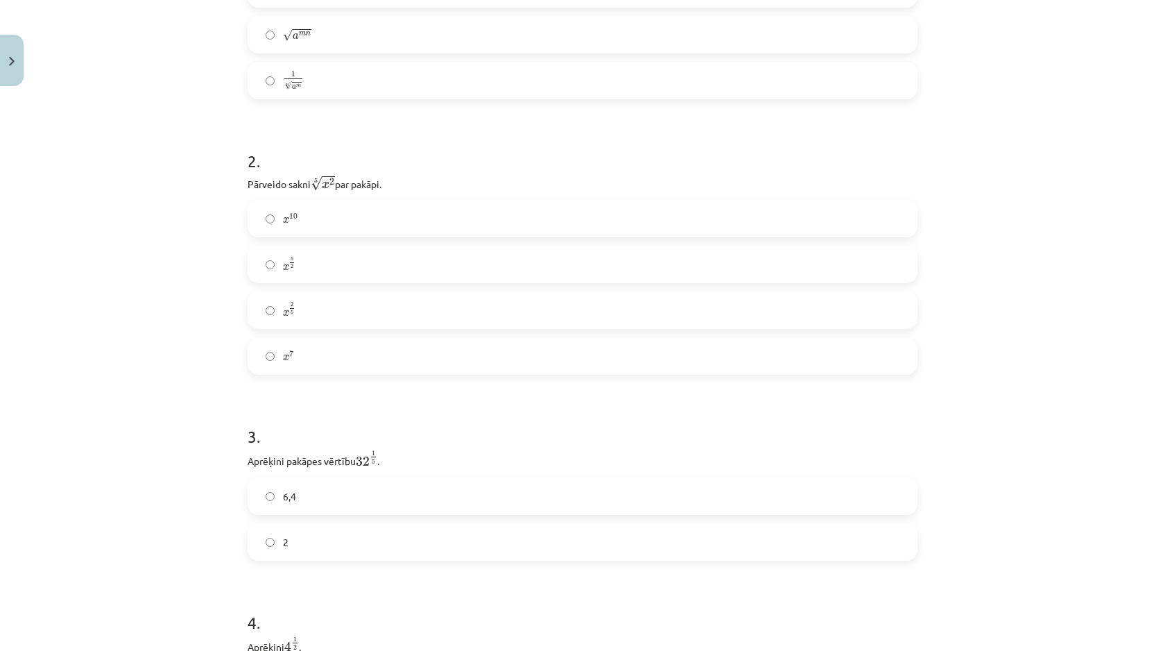
scroll to position [422, 0]
click at [302, 280] on label "x 5 2 x 5 2" at bounding box center [582, 267] width 667 height 35
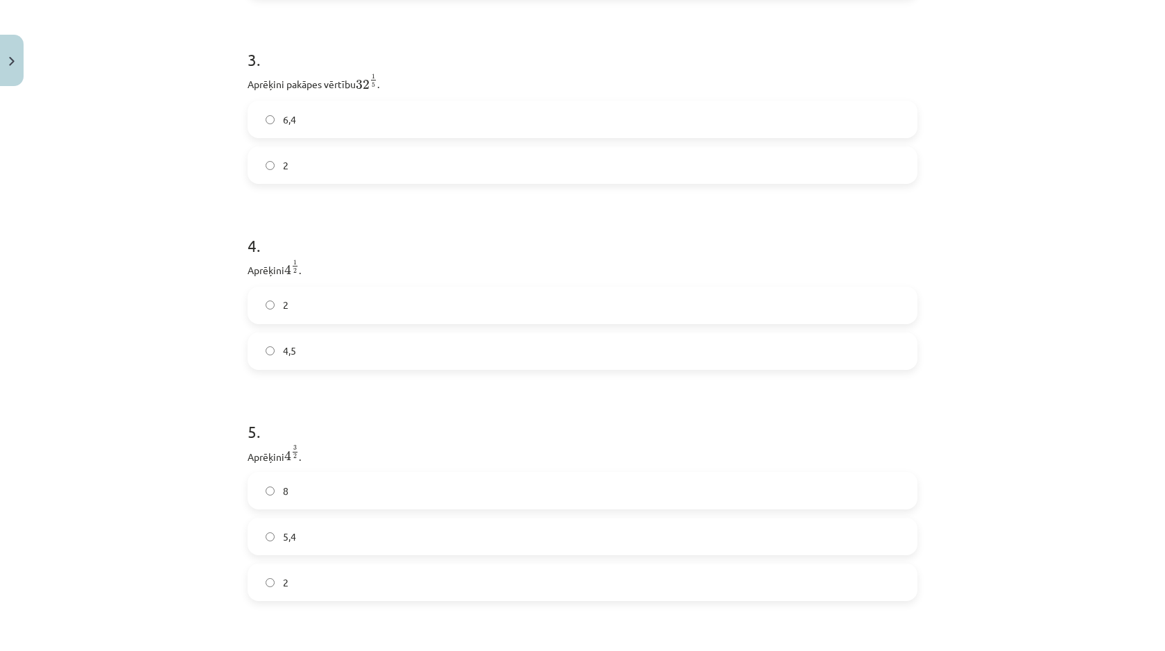
scroll to position [802, 0]
click at [297, 264] on span "1" at bounding box center [294, 261] width 3 height 5
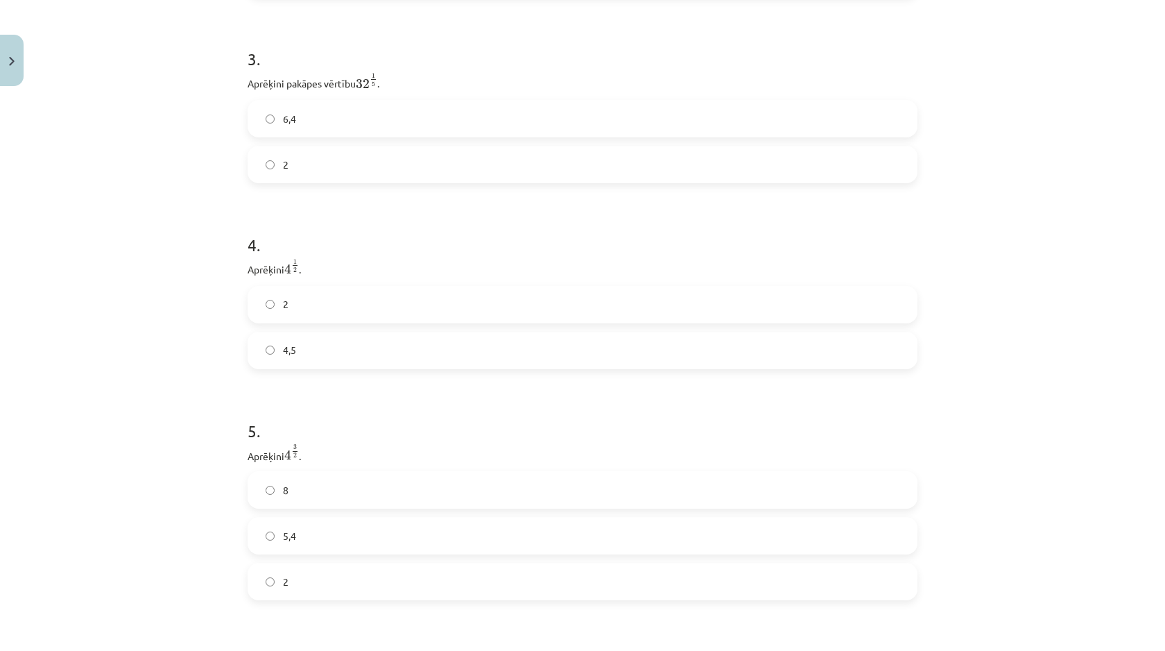
click at [314, 267] on p "Aprēķini 4 1 2 4 1 2 ." at bounding box center [583, 267] width 670 height 19
click at [334, 345] on label "4,5" at bounding box center [582, 350] width 667 height 35
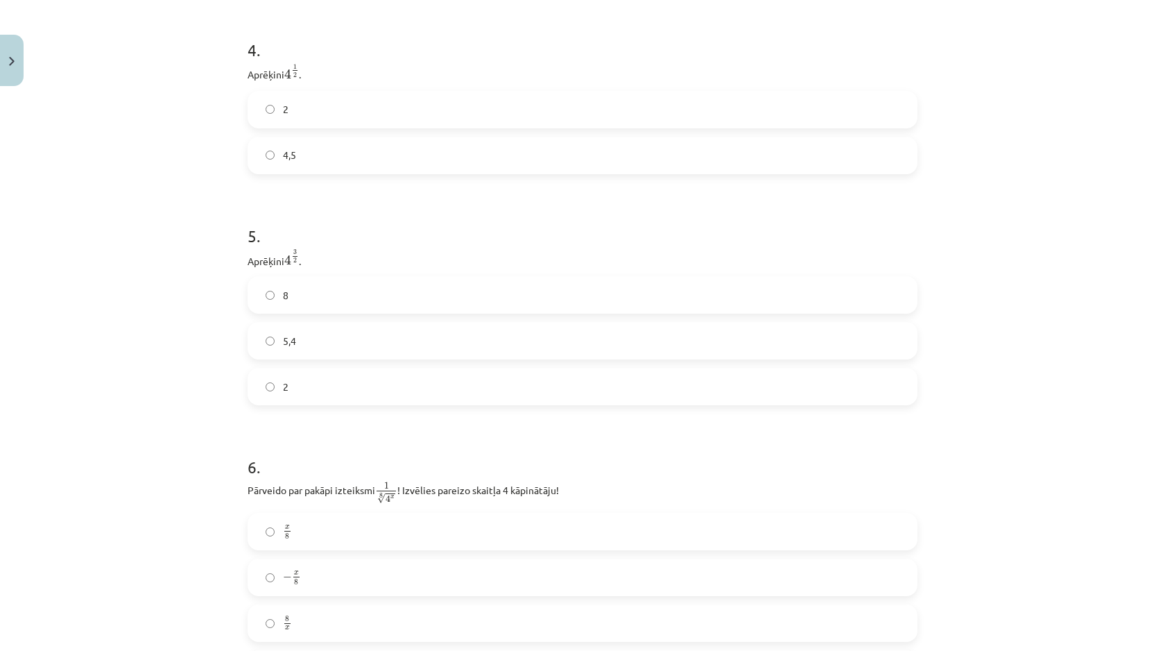
scroll to position [1002, 0]
click at [334, 345] on label "5,4" at bounding box center [582, 335] width 667 height 35
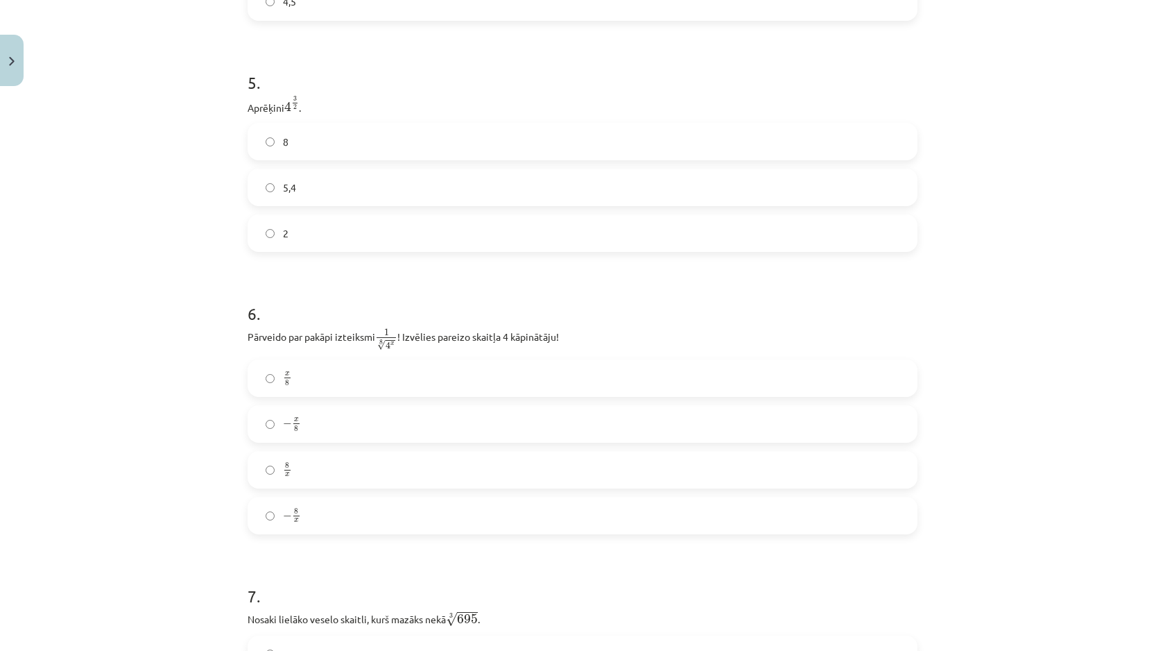
scroll to position [1145, 0]
click at [334, 345] on p "Pārveido par pakāpi izteiksmi 1 8 √ 4 x 1 4 x 8 ! Izvēlies pareizo skaitļa 4 kā…" at bounding box center [583, 344] width 670 height 24
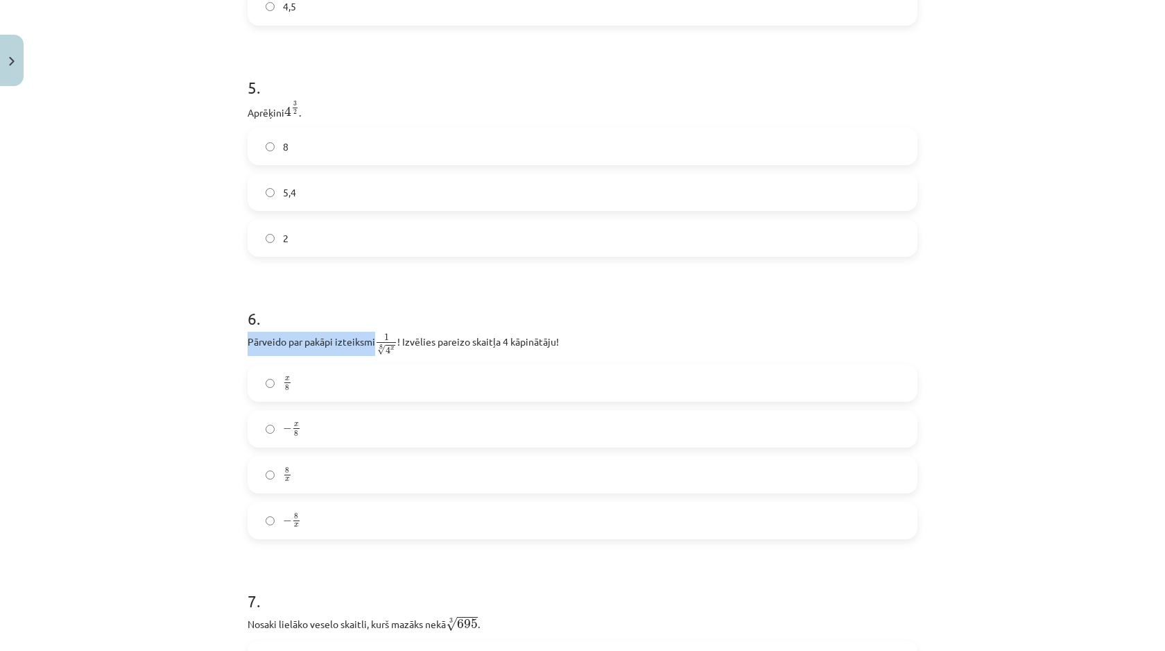
click at [334, 345] on p "Pārveido par pakāpi izteiksmi 1 8 √ 4 x 1 4 x 8 ! Izvēlies pareizo skaitļa 4 kā…" at bounding box center [583, 344] width 670 height 24
click at [382, 344] on span "1 8 √ 4 x" at bounding box center [386, 345] width 22 height 22
click at [397, 345] on span "1 8 √ 4 x" at bounding box center [386, 345] width 22 height 22
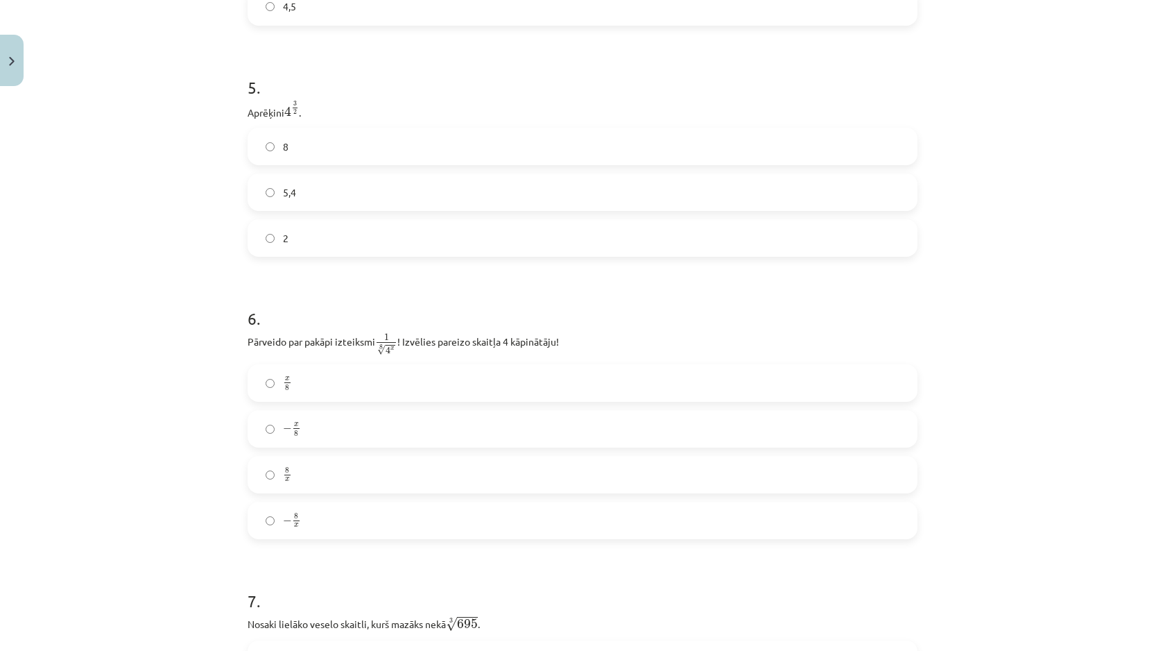
click at [397, 345] on span "1 8 √ 4 x" at bounding box center [386, 345] width 22 height 22
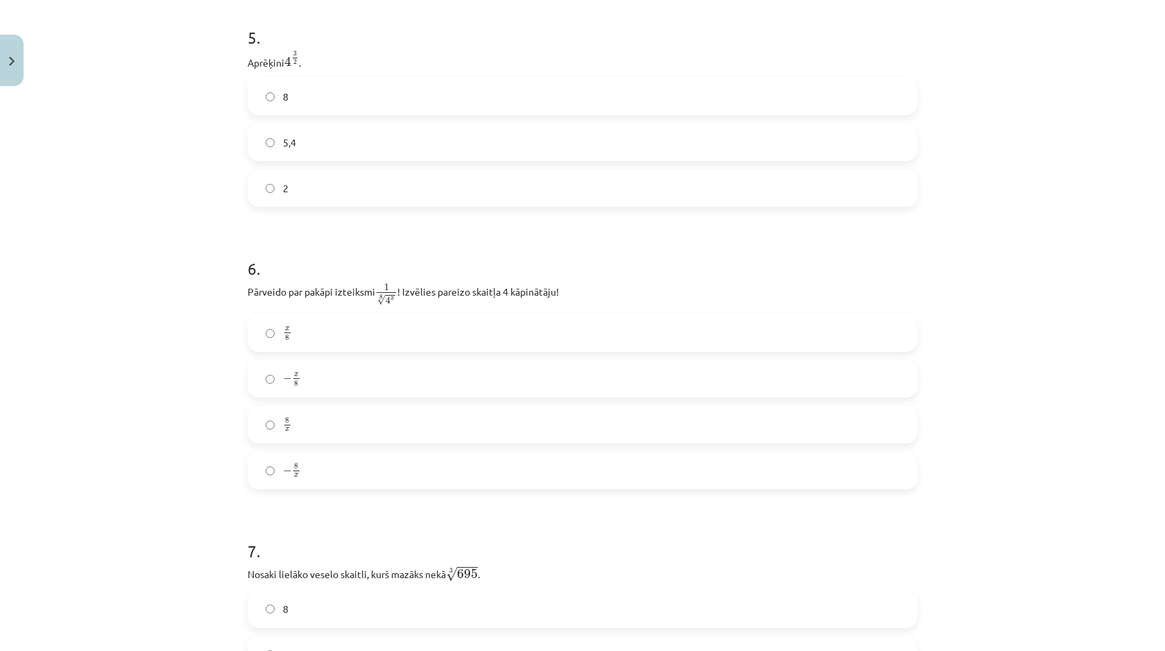
scroll to position [1199, 0]
click at [396, 332] on label "x 8 x 8" at bounding box center [582, 329] width 667 height 35
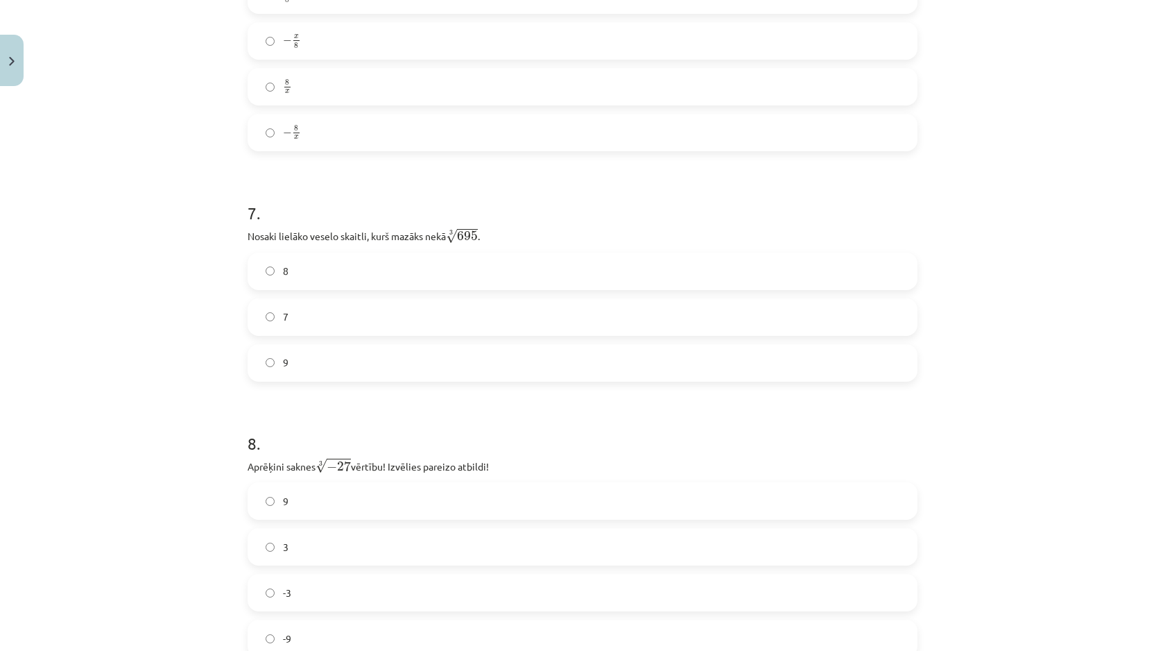
scroll to position [1534, 0]
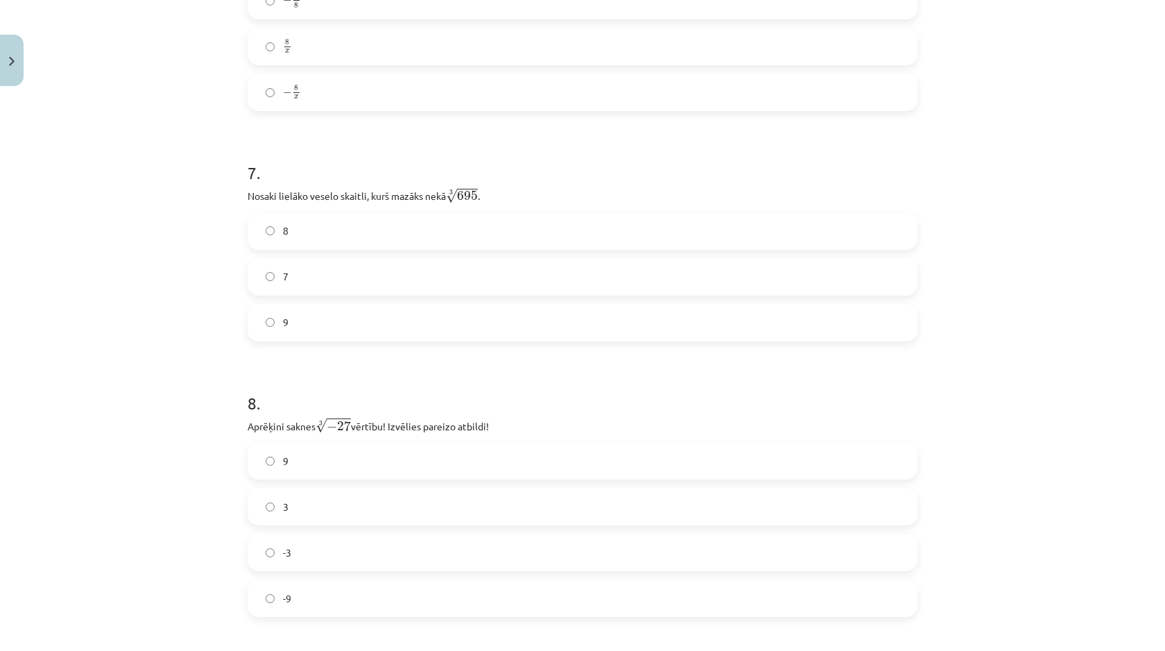
click at [378, 323] on label "9" at bounding box center [582, 322] width 667 height 35
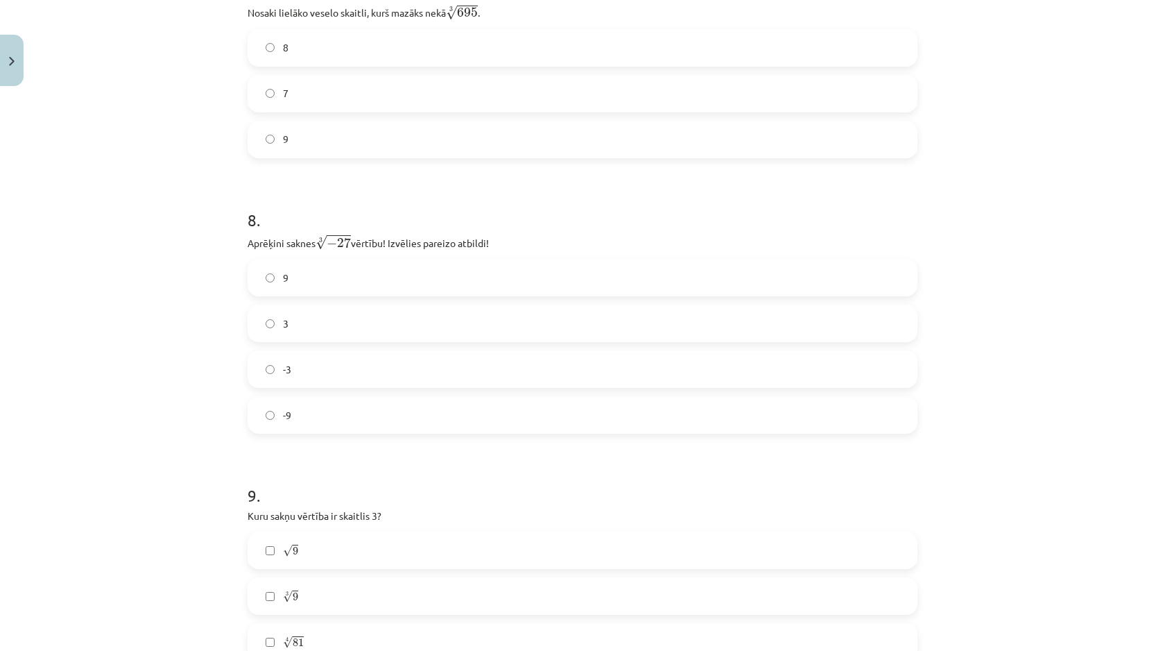
scroll to position [1761, 0]
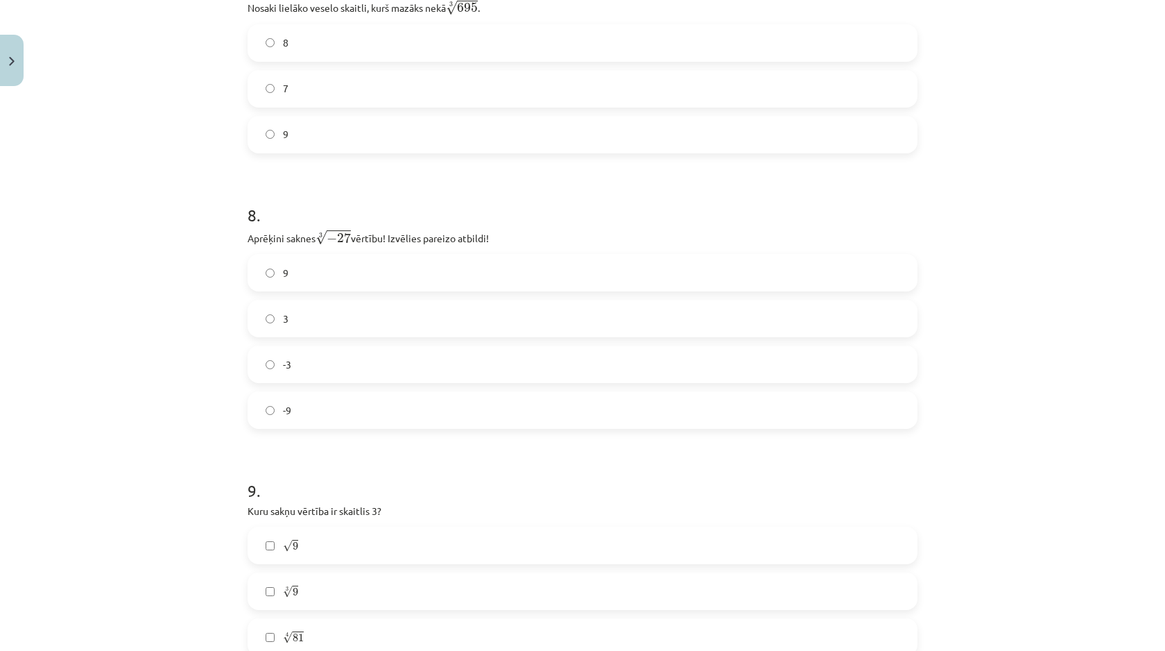
click at [350, 411] on label "-9" at bounding box center [582, 410] width 667 height 35
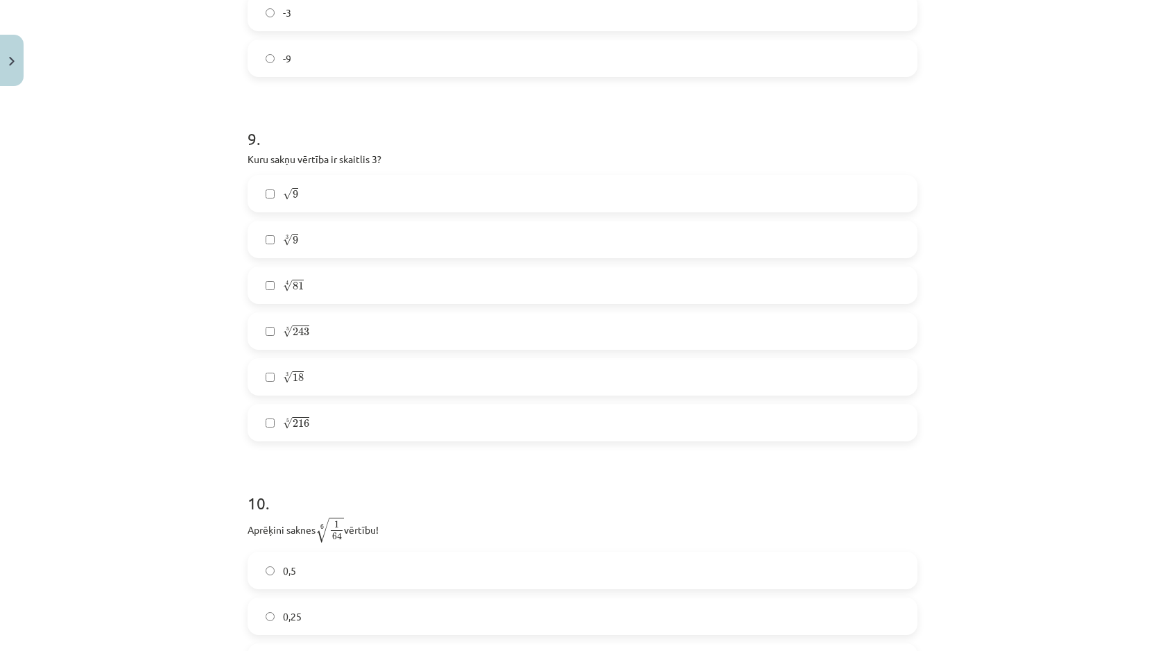
scroll to position [2114, 0]
click at [340, 204] on label "√ 9 9" at bounding box center [582, 192] width 667 height 35
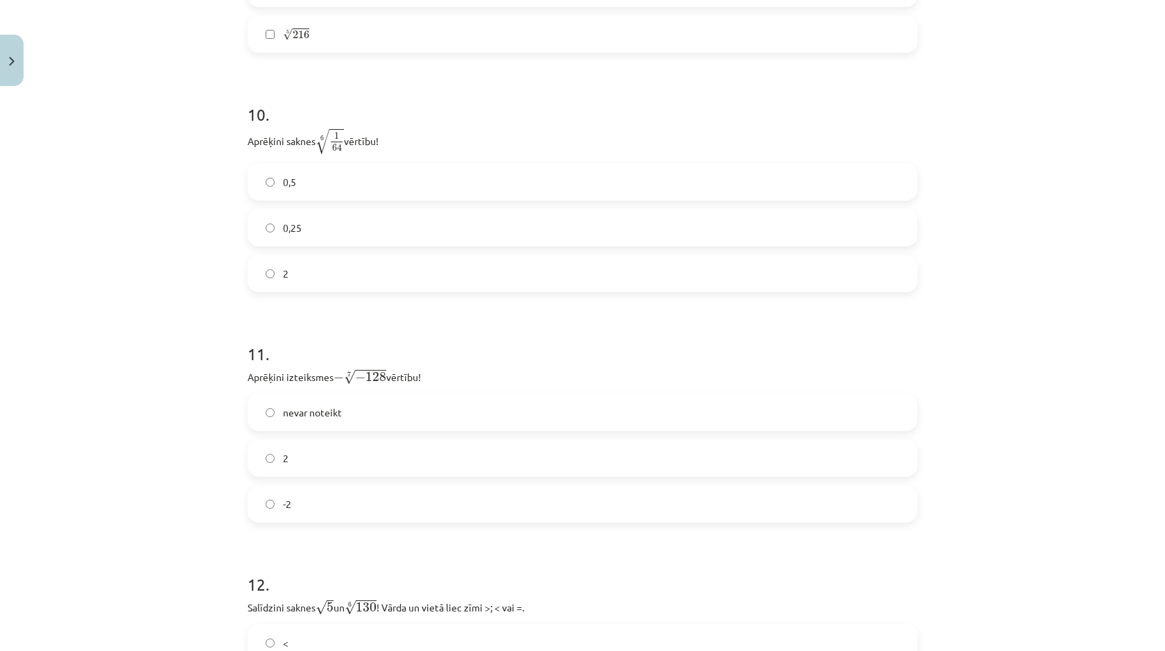
scroll to position [2512, 0]
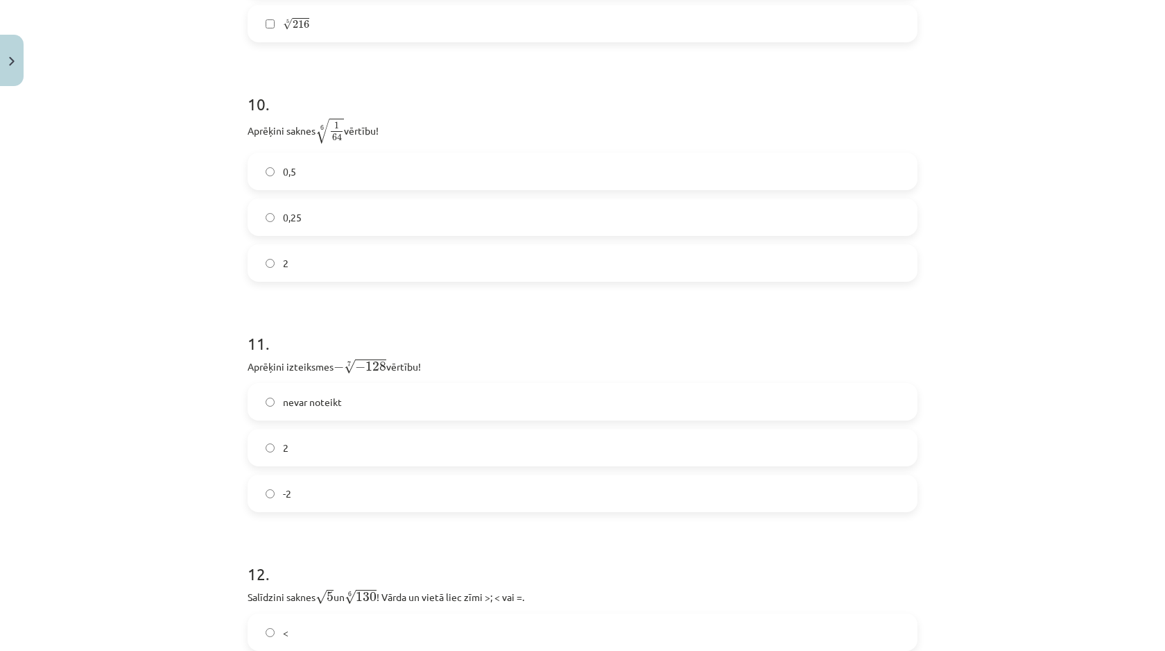
click at [344, 217] on label "0,25" at bounding box center [582, 217] width 667 height 35
click at [324, 201] on div "0,5 0,25 2" at bounding box center [583, 217] width 670 height 129
click at [317, 180] on label "0,5" at bounding box center [582, 171] width 667 height 35
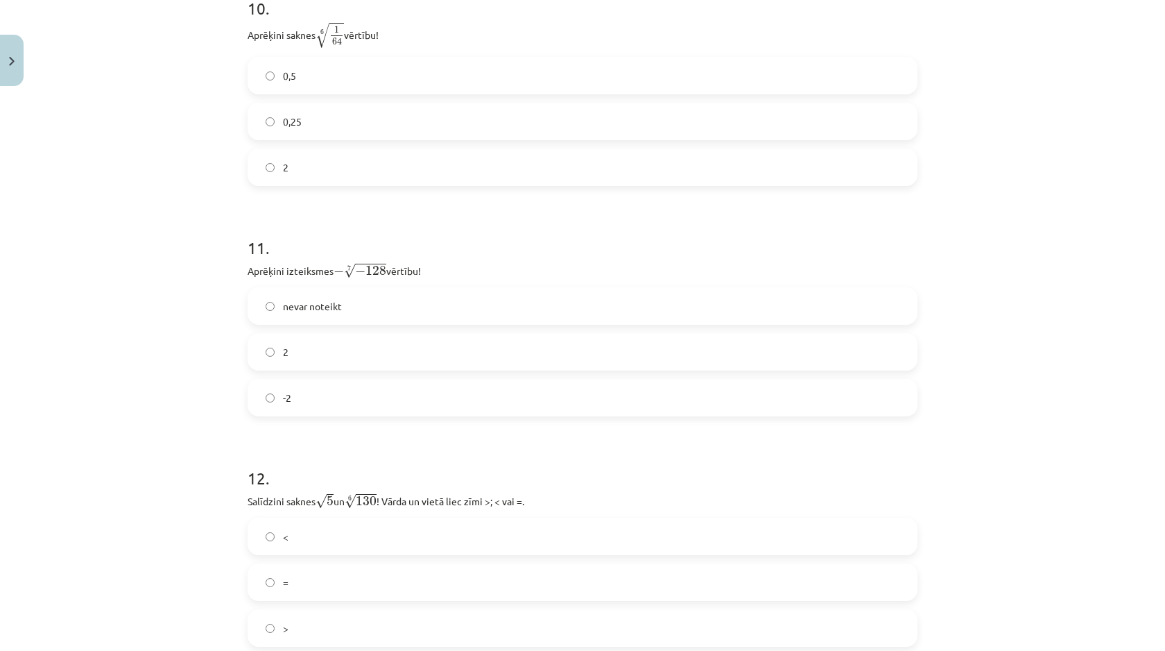
scroll to position [2656, 0]
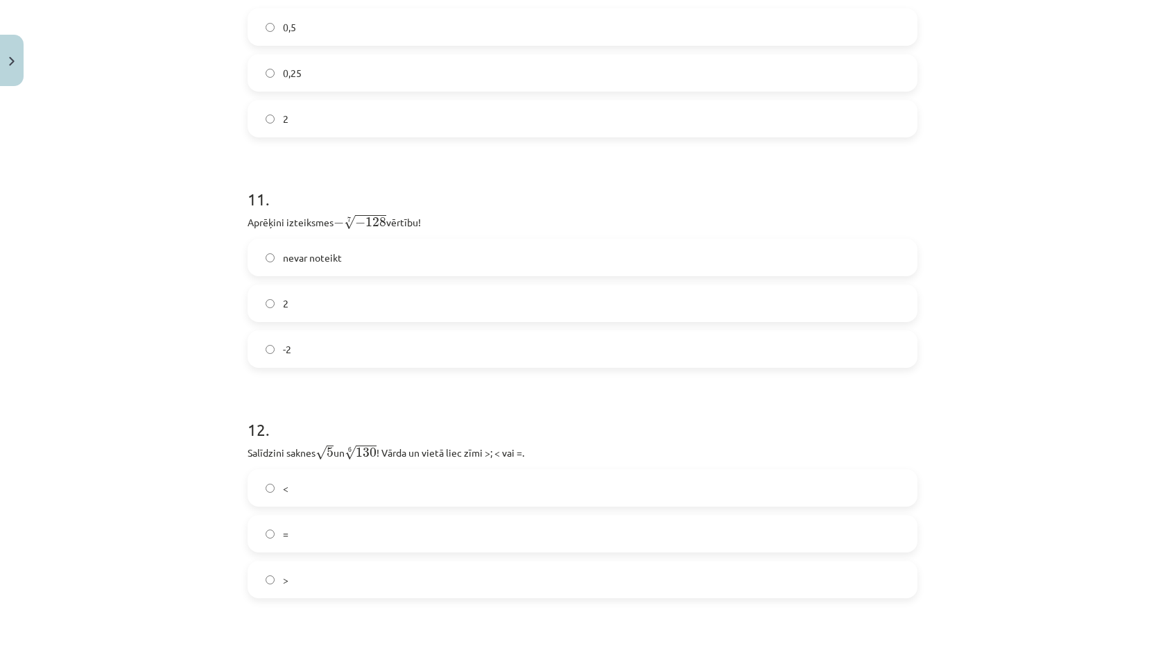
click at [350, 342] on label "-2" at bounding box center [582, 349] width 667 height 35
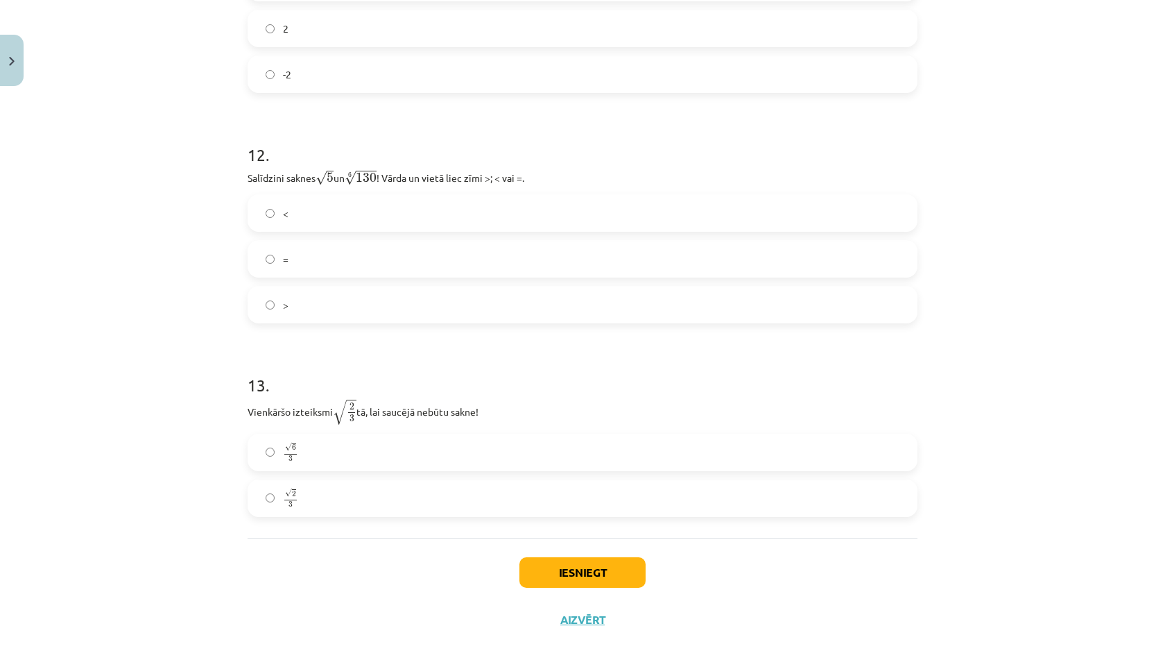
scroll to position [2960, 0]
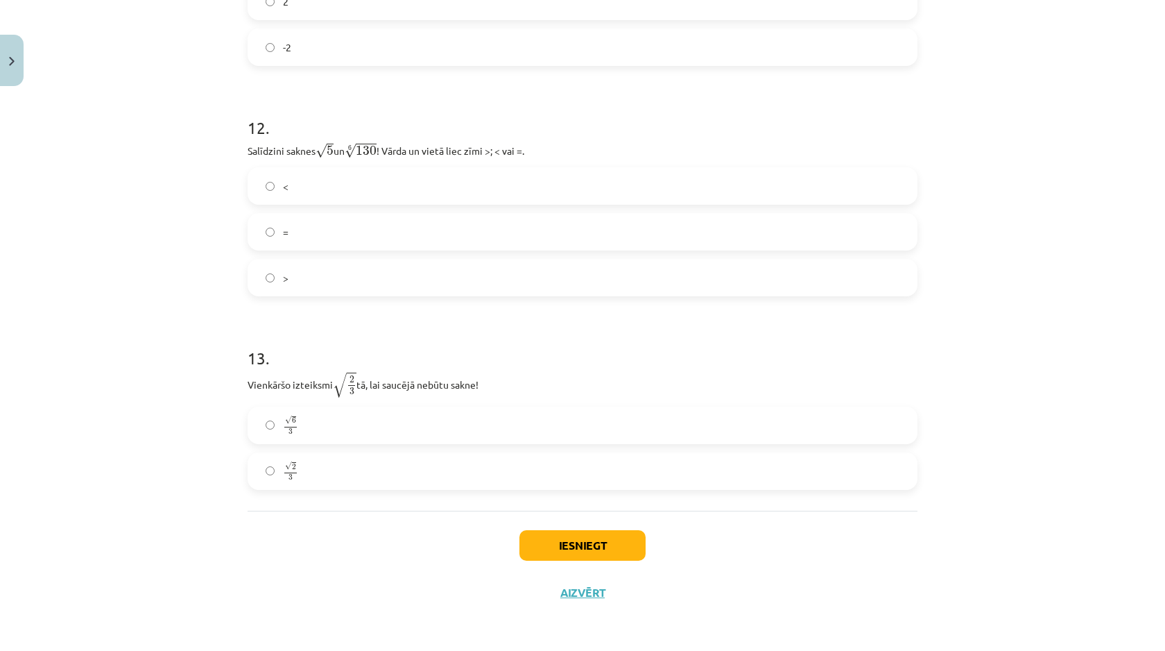
click at [342, 282] on label ">" at bounding box center [582, 277] width 667 height 35
click at [396, 456] on label "√ 2 3 2 3" at bounding box center [582, 471] width 667 height 35
click at [542, 535] on button "Iesniegt" at bounding box center [583, 545] width 126 height 31
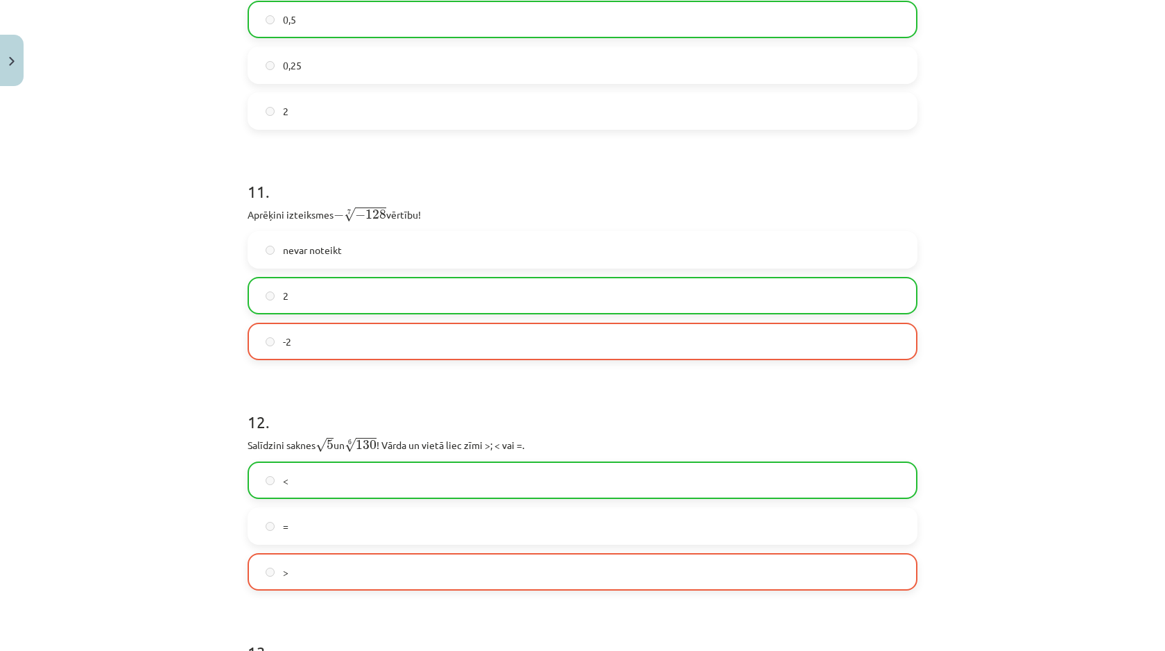
scroll to position [3005, 0]
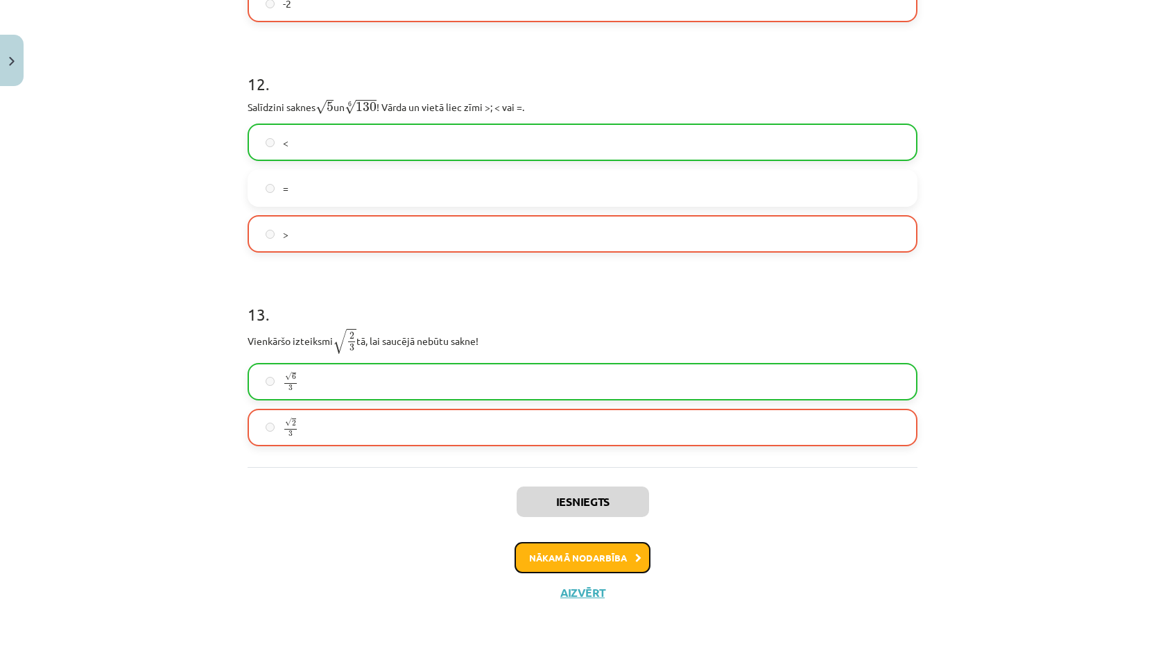
click at [593, 554] on button "Nākamā nodarbība" at bounding box center [583, 558] width 136 height 32
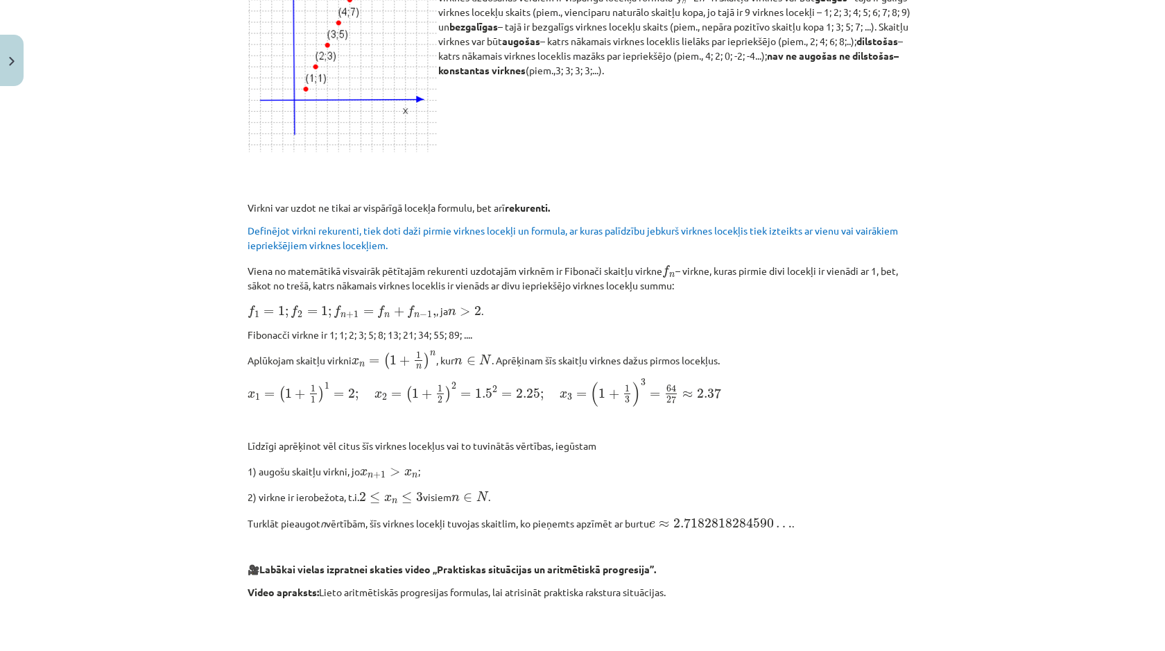
scroll to position [609, 0]
